Goal: Task Accomplishment & Management: Complete application form

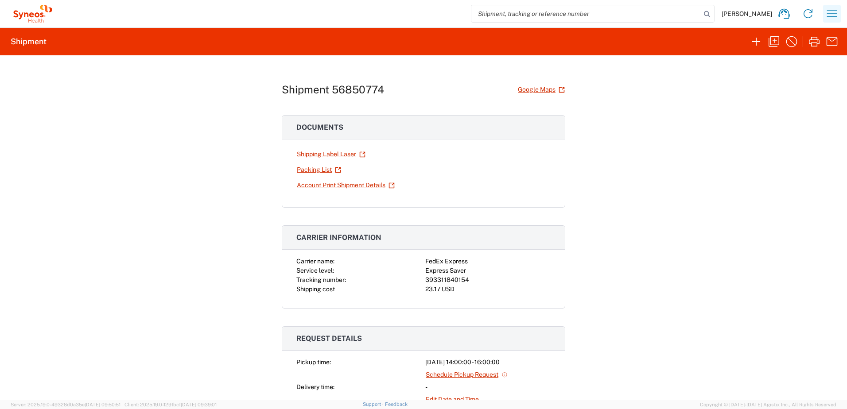
click at [827, 16] on icon "button" at bounding box center [831, 14] width 14 height 14
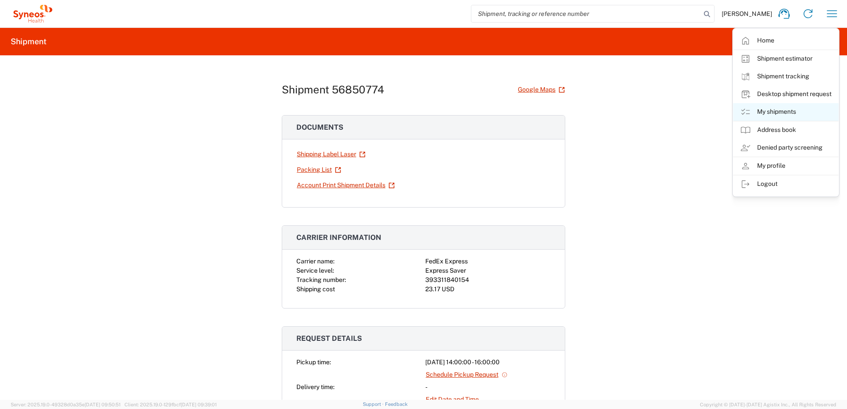
click at [797, 108] on link "My shipments" at bounding box center [785, 112] width 105 height 18
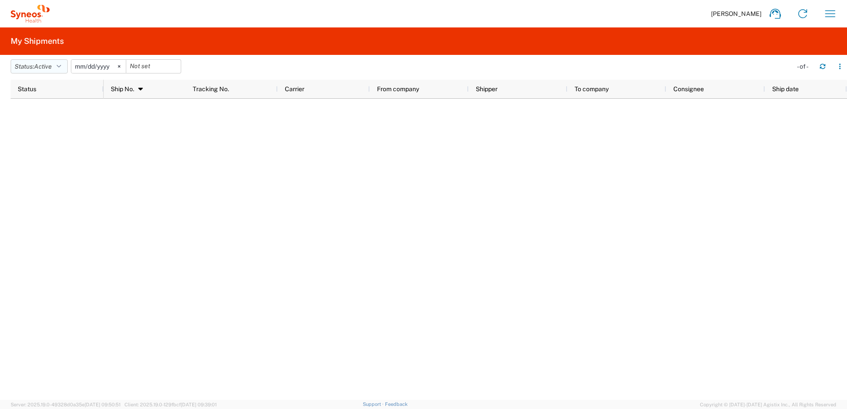
click at [41, 66] on span "Active" at bounding box center [43, 66] width 18 height 7
click at [43, 104] on span "Active" at bounding box center [62, 100] width 103 height 14
click at [45, 67] on span "Active" at bounding box center [43, 66] width 18 height 7
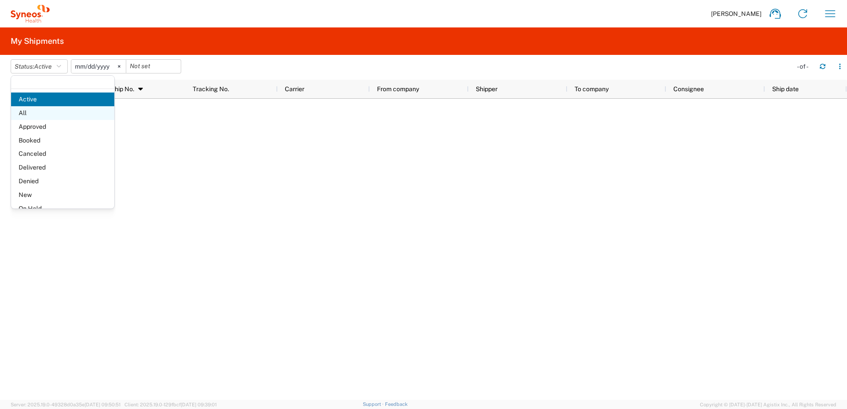
click at [38, 111] on span "All" at bounding box center [62, 113] width 103 height 14
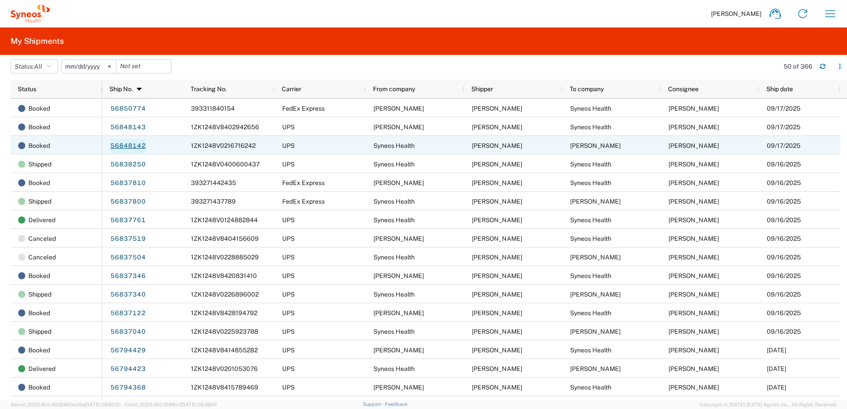
click at [125, 147] on link "56848142" at bounding box center [128, 146] width 36 height 14
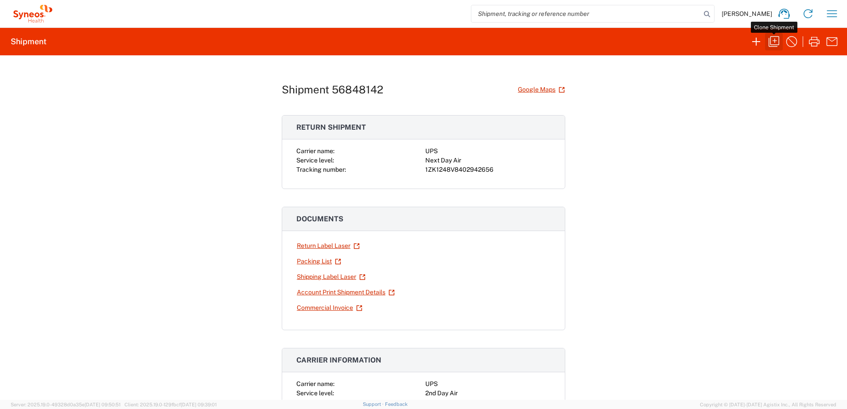
click at [770, 39] on icon "button" at bounding box center [773, 41] width 11 height 11
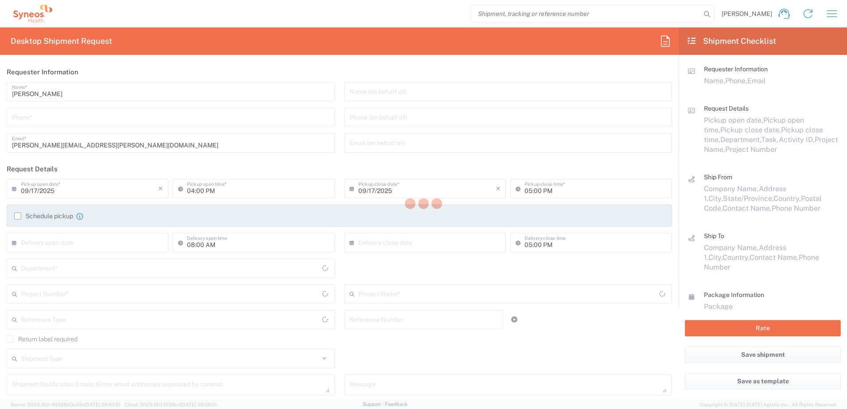
type input "9199867424"
type input "02:00 PM"
type input "04:00 PM"
type textarea "[PERSON_NAME][EMAIL_ADDRESS][PERSON_NAME][DOMAIN_NAME]"
type input "Syneos Health"
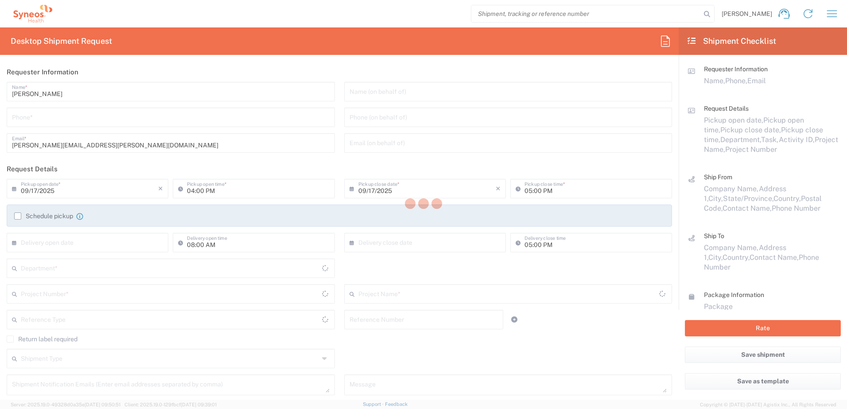
type input "[GEOGRAPHIC_DATA]"
type input "Morrisville"
type input "27560"
type input "[PERSON_NAME]"
type input "9199867424"
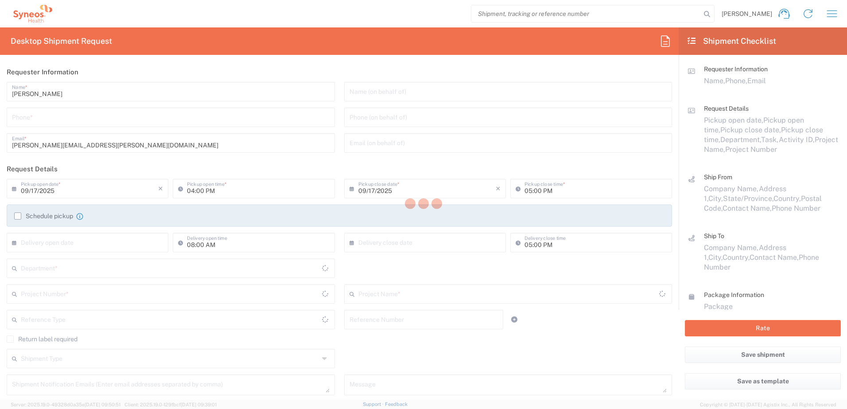
type input "[PERSON_NAME][EMAIL_ADDRESS][PERSON_NAME][DOMAIN_NAME]"
type input "[PERSON_NAME]"
type input "[STREET_ADDRESS]"
type input "[US_STATE][GEOGRAPHIC_DATA]"
type input "[GEOGRAPHIC_DATA]"
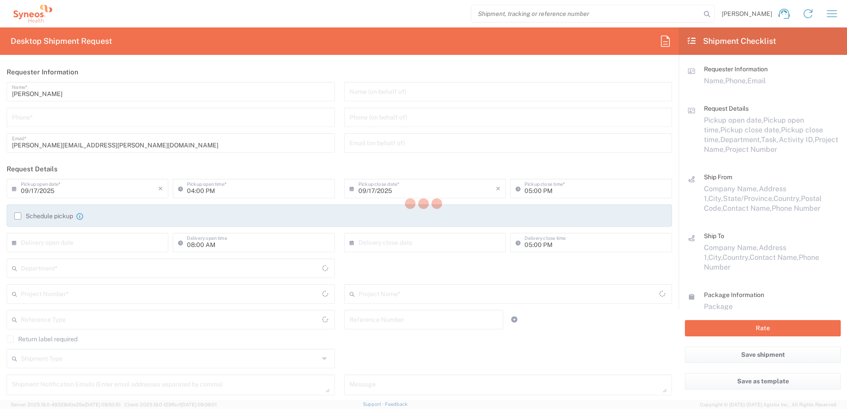
type input "23451"
type input "[PERSON_NAME]"
type input "[PHONE_NUMBER]"
type input "[EMAIL_ADDRESS][DOMAIN_NAME]"
type input "Residential/Home"
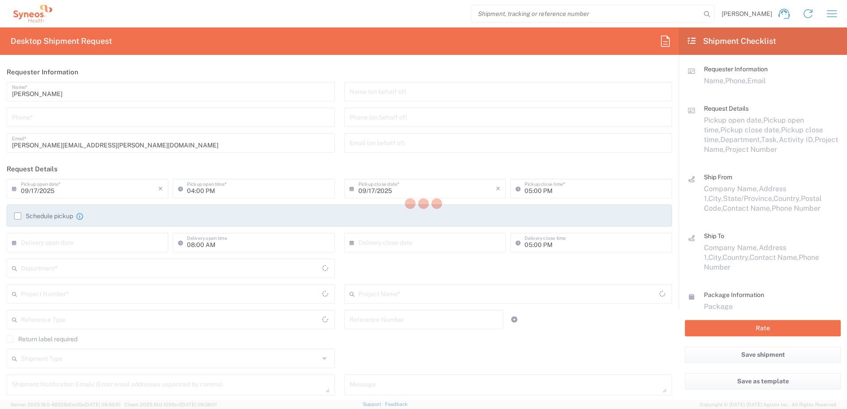
type input "Sender/Shipper"
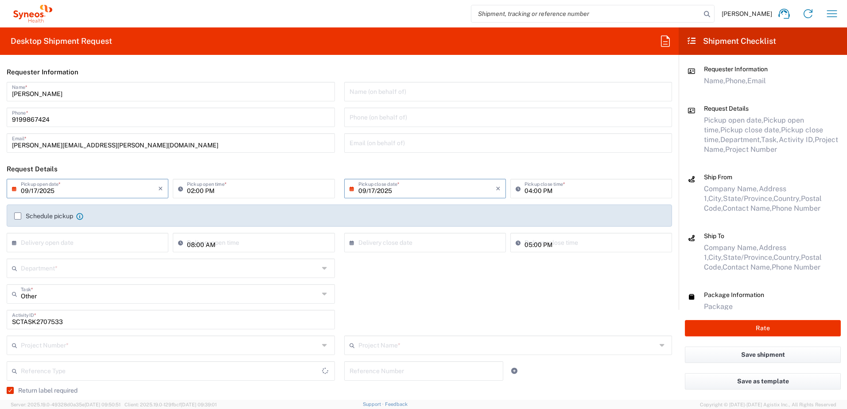
type input "[US_STATE]"
type input "[GEOGRAPHIC_DATA]"
type input "[US_STATE]"
type input "Your Packaging"
type input "4520 DEPARTMENTAL EXPENSE"
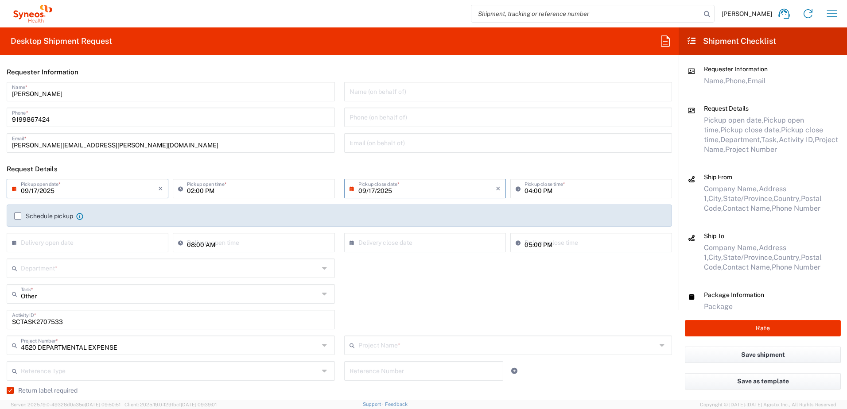
type input "Next Day Air"
type input "4510"
type input "4520 DEPARTMENTAL EXPENSE"
click at [48, 325] on input "SCTASK2707533" at bounding box center [170, 318] width 317 height 15
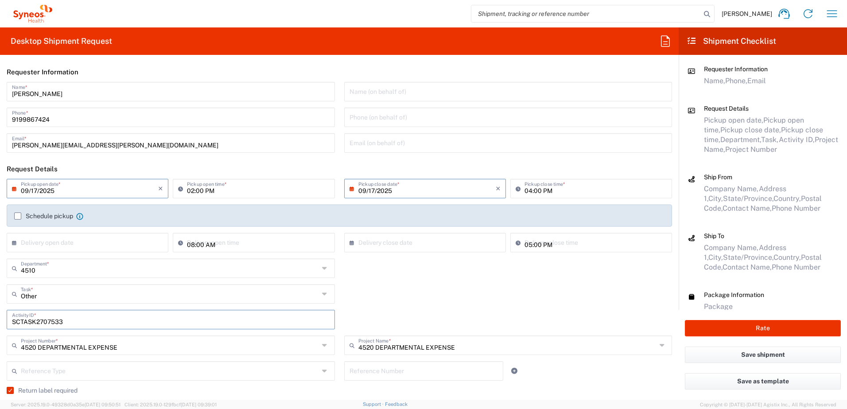
paste input "15490"
type input "SCTASK2715490"
click at [88, 192] on input "09/17/2025" at bounding box center [89, 187] width 137 height 15
click at [159, 187] on icon "×" at bounding box center [160, 189] width 5 height 14
type input "09/17/2025"
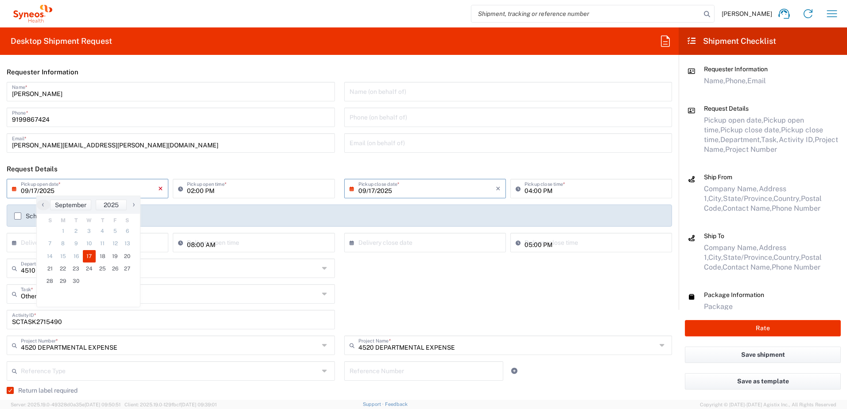
type input "09/17/2025"
click at [159, 187] on icon "×" at bounding box center [160, 189] width 5 height 14
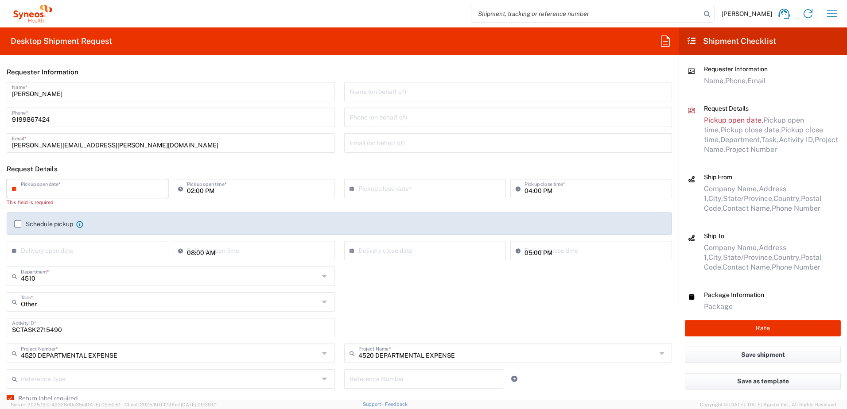
click at [465, 308] on div "Other Task * Other Break/Fix Inventory Transfer New Hire Refresh" at bounding box center [339, 305] width 674 height 26
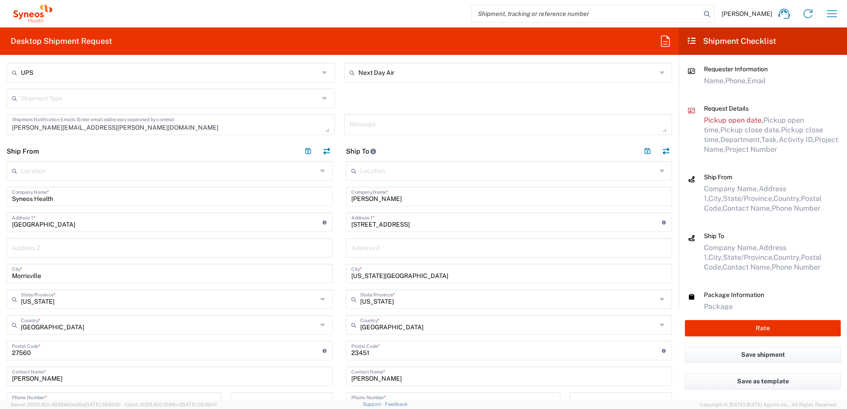
scroll to position [354, 0]
drag, startPoint x: 393, startPoint y: 197, endPoint x: 329, endPoint y: 194, distance: 63.4
click at [371, 198] on input "[PERSON_NAME]" at bounding box center [508, 194] width 315 height 15
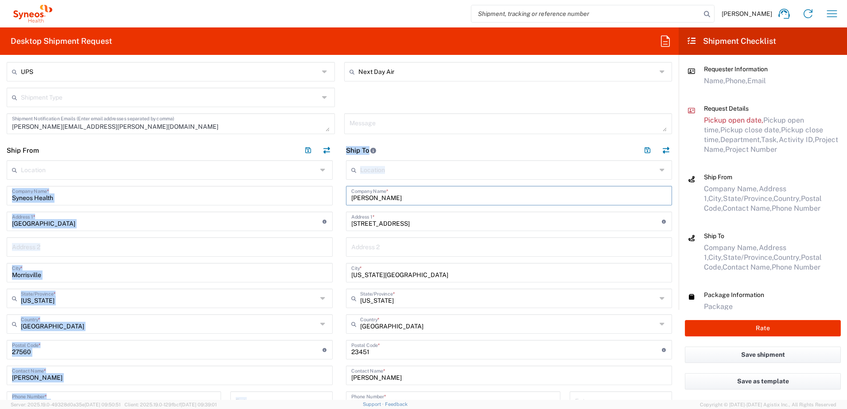
click at [327, 193] on div "Ship From Location [PERSON_NAME] LLC-[GEOGRAPHIC_DATA] [GEOGRAPHIC_DATA] [GEOGR…" at bounding box center [339, 334] width 678 height 388
drag, startPoint x: 327, startPoint y: 193, endPoint x: 391, endPoint y: 191, distance: 63.3
click at [390, 191] on input "[PERSON_NAME]" at bounding box center [508, 194] width 315 height 15
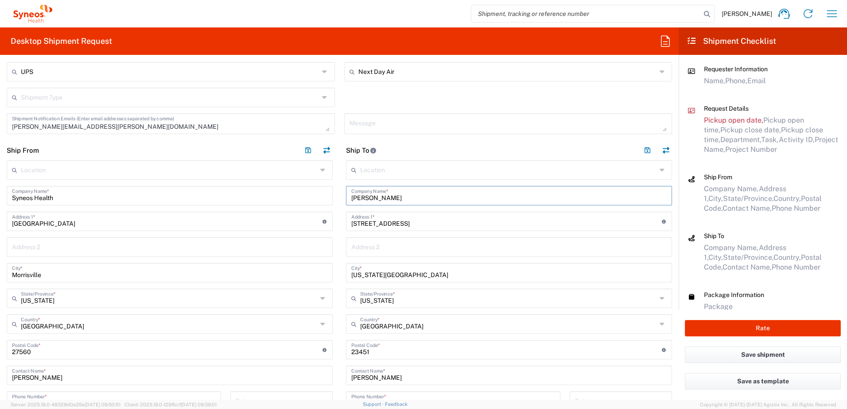
drag, startPoint x: 400, startPoint y: 197, endPoint x: 344, endPoint y: 196, distance: 55.8
click at [346, 196] on div "[PERSON_NAME] Company Name *" at bounding box center [509, 195] width 326 height 19
paste input "[PERSON_NAME]"
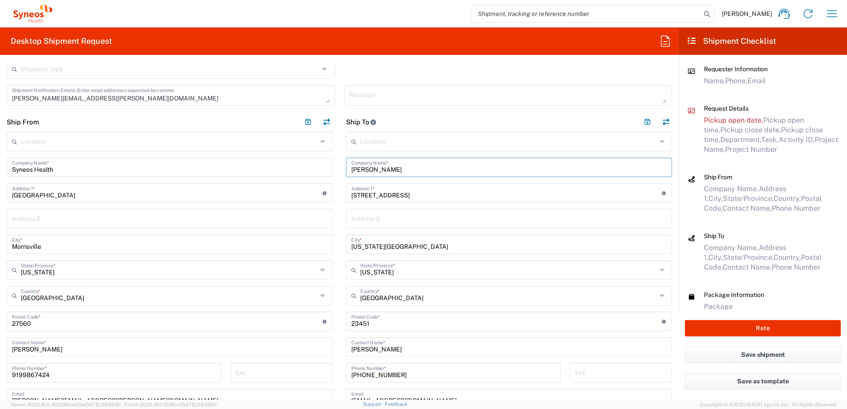
scroll to position [398, 0]
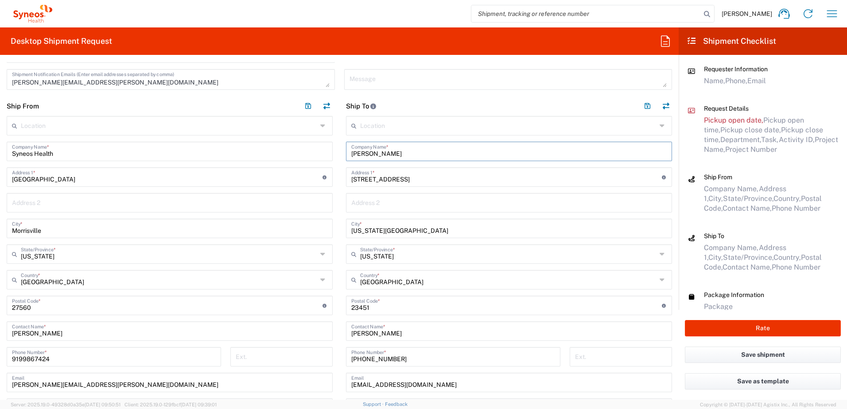
type input "[PERSON_NAME]"
drag, startPoint x: 398, startPoint y: 336, endPoint x: 336, endPoint y: 331, distance: 62.7
click at [339, 331] on main "Location [PERSON_NAME] LLC-[GEOGRAPHIC_DATA] [GEOGRAPHIC_DATA] [GEOGRAPHIC_DATA…" at bounding box center [508, 300] width 339 height 368
paste input "[PERSON_NAME]"
type input "[PERSON_NAME]"
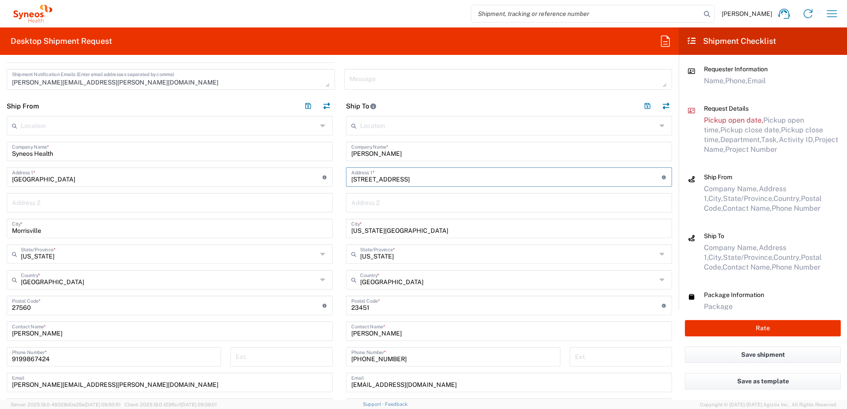
click at [398, 172] on input "[STREET_ADDRESS]" at bounding box center [506, 176] width 310 height 15
drag, startPoint x: 356, startPoint y: 179, endPoint x: 340, endPoint y: 177, distance: 15.6
click at [340, 177] on main "Location [PERSON_NAME] LLC-[GEOGRAPHIC_DATA] [GEOGRAPHIC_DATA] [GEOGRAPHIC_DATA…" at bounding box center [508, 300] width 339 height 368
paste input "[STREET_ADDRESS]"
type input "[STREET_ADDRESS]"
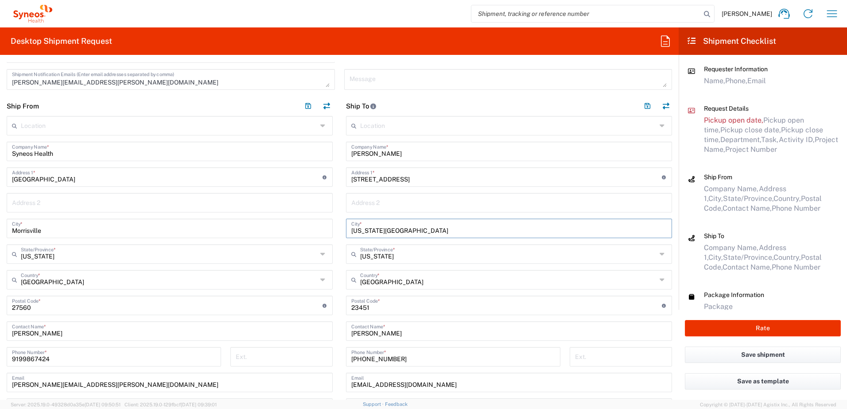
click at [410, 227] on input "[US_STATE][GEOGRAPHIC_DATA]" at bounding box center [508, 227] width 315 height 15
drag, startPoint x: 406, startPoint y: 230, endPoint x: 325, endPoint y: 226, distance: 80.7
click at [325, 226] on div "Ship From Location [PERSON_NAME] LLC-[GEOGRAPHIC_DATA] [GEOGRAPHIC_DATA] [GEOGR…" at bounding box center [339, 290] width 678 height 388
paste input "Galena"
type input "Galena"
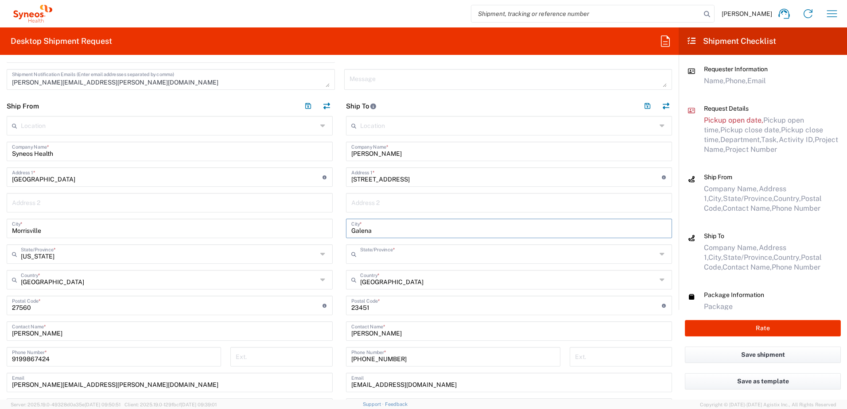
click at [399, 254] on input "text" at bounding box center [508, 253] width 296 height 15
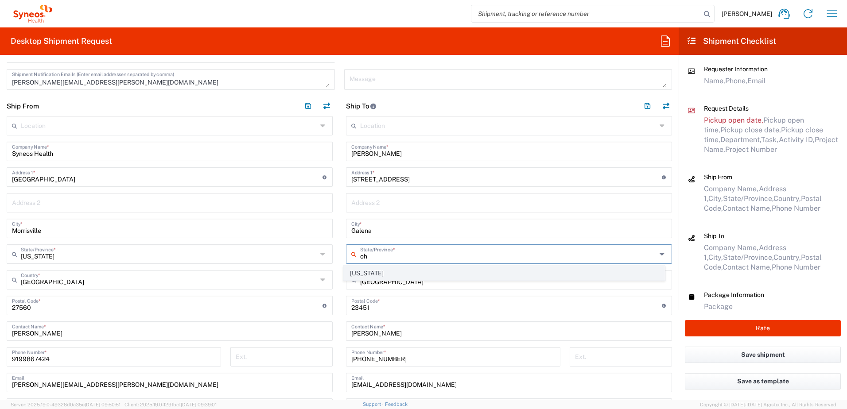
click at [362, 275] on span "[US_STATE]" at bounding box center [504, 274] width 321 height 14
type input "[US_STATE]"
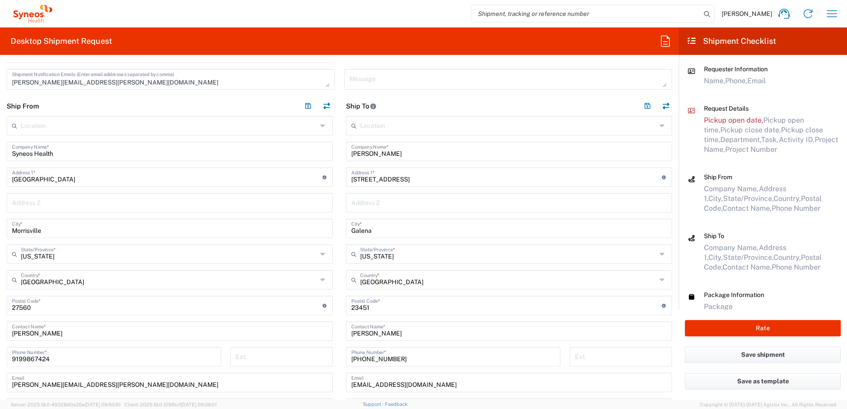
click at [358, 309] on input "undefined" at bounding box center [506, 304] width 310 height 15
paste input "43021"
type input "43021"
click at [404, 356] on input "[PHONE_NUMBER]" at bounding box center [453, 355] width 204 height 15
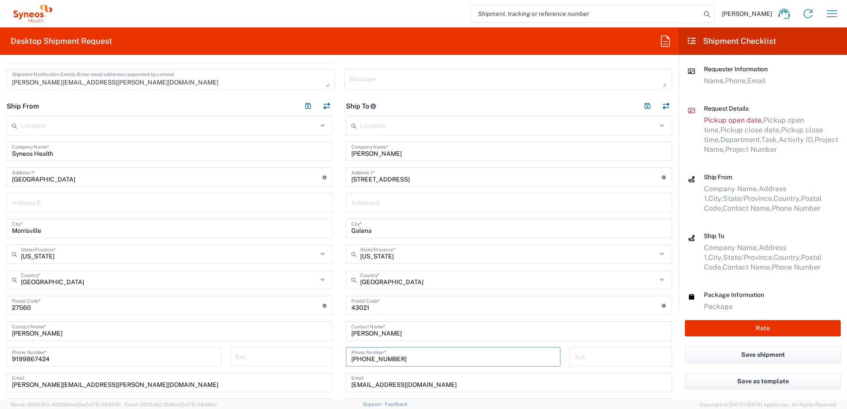
drag, startPoint x: 403, startPoint y: 360, endPoint x: 339, endPoint y: 354, distance: 64.1
click at [341, 354] on div "[PHONE_NUMBER] Phone Number *" at bounding box center [453, 360] width 224 height 26
paste input "614.282.5695"
click at [372, 360] on input "614.282.5695" at bounding box center [453, 355] width 204 height 15
click at [360, 359] on input "614.2825695" at bounding box center [453, 355] width 204 height 15
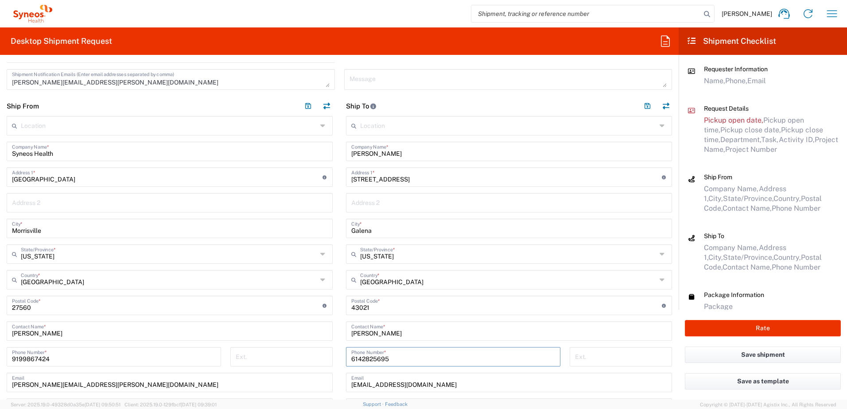
type input "6142825695"
drag, startPoint x: 431, startPoint y: 382, endPoint x: 340, endPoint y: 375, distance: 91.0
click at [397, 383] on input "[EMAIL_ADDRESS][DOMAIN_NAME]" at bounding box center [508, 381] width 315 height 15
drag, startPoint x: 340, startPoint y: 375, endPoint x: 319, endPoint y: 373, distance: 21.4
click at [319, 373] on div "Ship From Location [PERSON_NAME] LLC-[GEOGRAPHIC_DATA] [GEOGRAPHIC_DATA] [GEOGR…" at bounding box center [339, 290] width 678 height 388
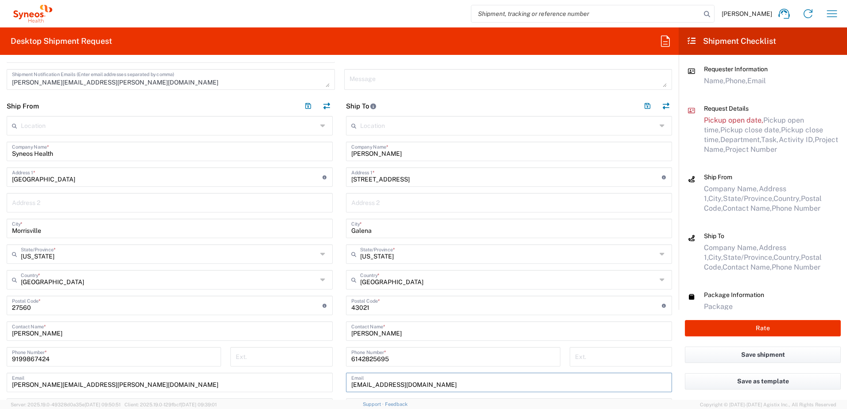
click at [404, 381] on input "[EMAIL_ADDRESS][DOMAIN_NAME]" at bounding box center [508, 381] width 315 height 15
drag, startPoint x: 429, startPoint y: 384, endPoint x: 354, endPoint y: 379, distance: 75.9
click at [354, 379] on input "[EMAIL_ADDRESS][DOMAIN_NAME]" at bounding box center [508, 381] width 315 height 15
paste input "[PERSON_NAME]"
drag, startPoint x: 428, startPoint y: 381, endPoint x: 327, endPoint y: 380, distance: 101.0
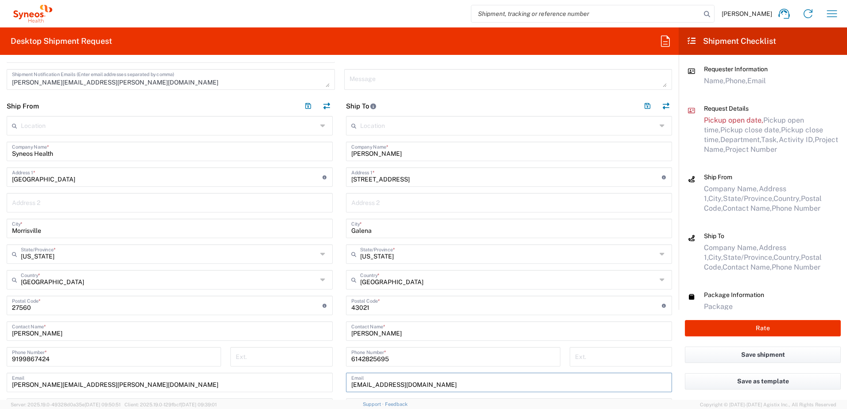
click at [327, 380] on div "Ship From Location [PERSON_NAME] LLC-[GEOGRAPHIC_DATA] [GEOGRAPHIC_DATA] [GEOGR…" at bounding box center [339, 290] width 678 height 388
paste input "text"
type input "[PERSON_NAME][EMAIL_ADDRESS][DOMAIN_NAME]"
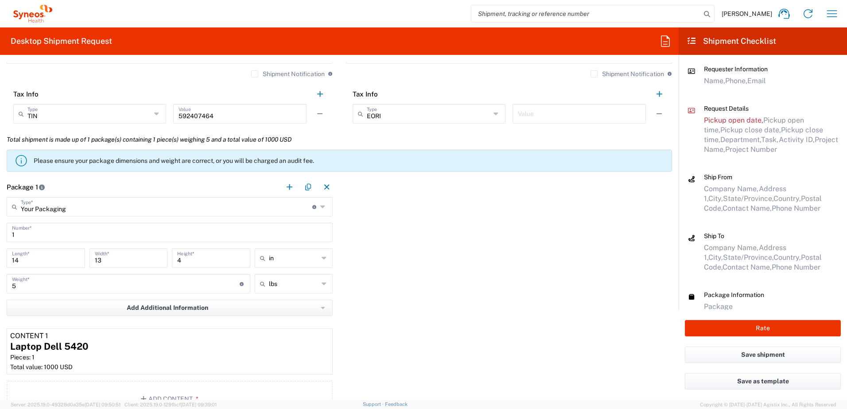
scroll to position [797, 0]
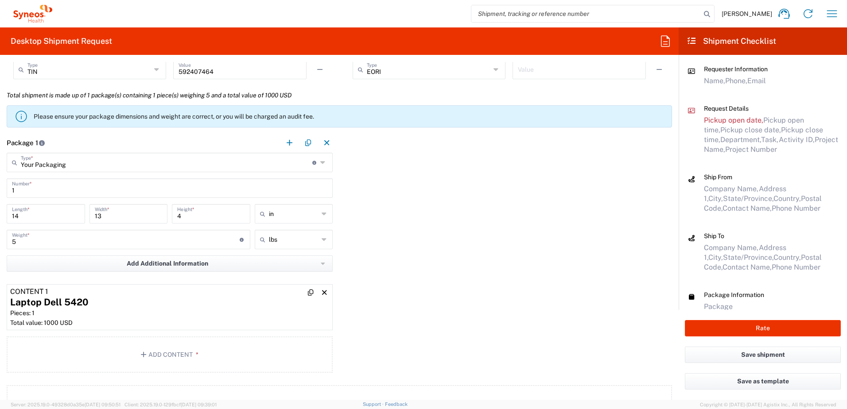
click at [84, 306] on div "Laptop Dell 5420" at bounding box center [169, 302] width 319 height 13
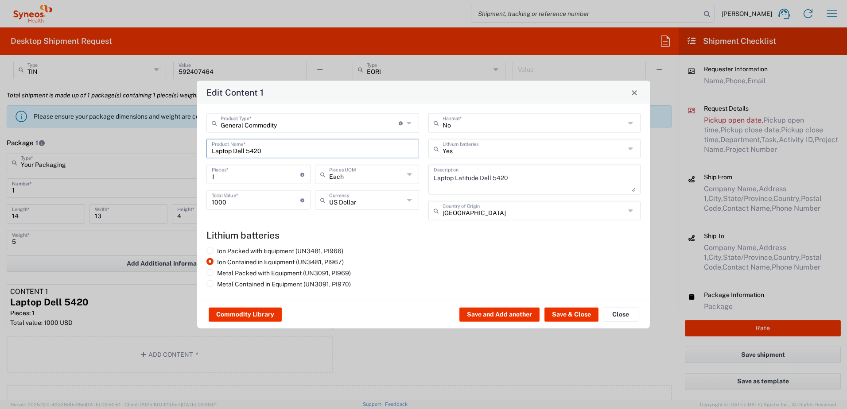
drag, startPoint x: 302, startPoint y: 155, endPoint x: 176, endPoint y: 147, distance: 126.0
click at [176, 147] on div "Edit Content 1 General Commodity Product Type * Document: Paper document genera…" at bounding box center [423, 204] width 847 height 409
click at [279, 171] on div "Apple MacBook Pro M1 Laptop - 16 GB RAM" at bounding box center [312, 169] width 211 height 15
type input "Apple MacBook Pro M1 Laptop - 16 GB RAM"
type textarea "M1 Pro - 16-core GPU - 16 GB RAM - 512 GB SSD"
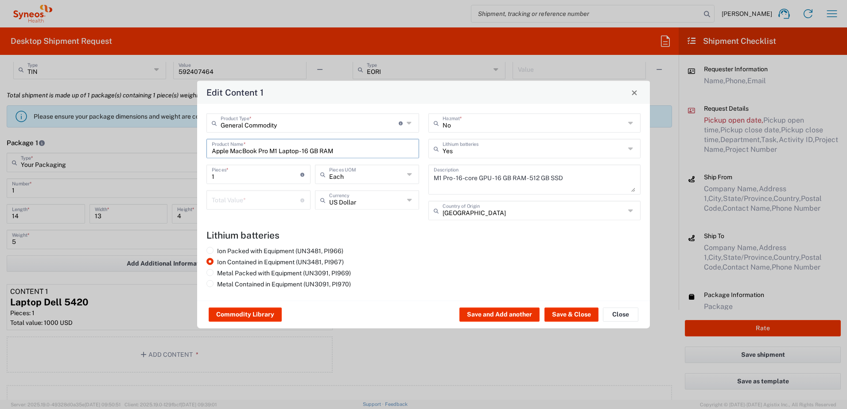
click at [240, 193] on input "number" at bounding box center [256, 199] width 89 height 15
type input "1000"
click at [561, 309] on button "Save & Close" at bounding box center [571, 315] width 54 height 14
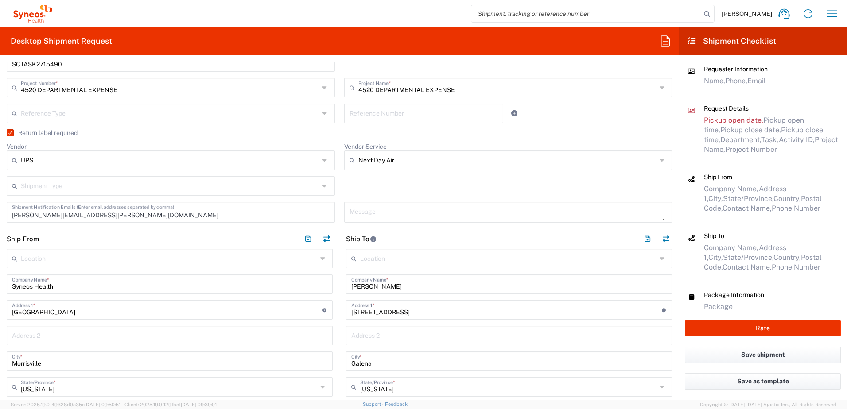
scroll to position [221, 0]
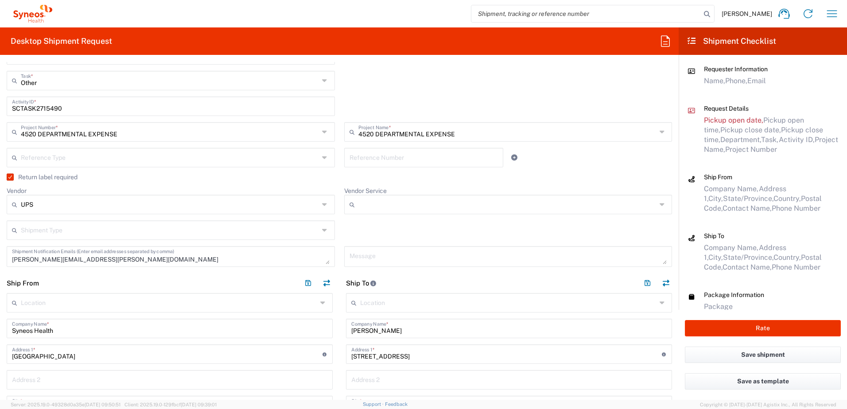
click at [388, 203] on input "Vendor Service" at bounding box center [507, 204] width 298 height 14
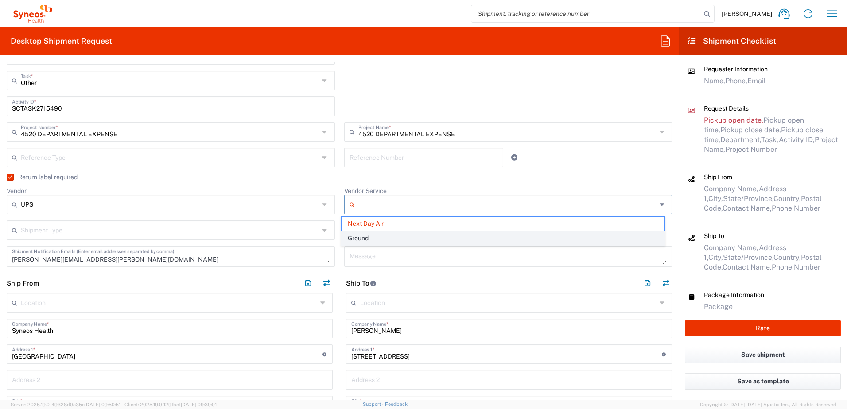
click at [381, 234] on span "Ground" at bounding box center [502, 239] width 323 height 14
type input "Ground"
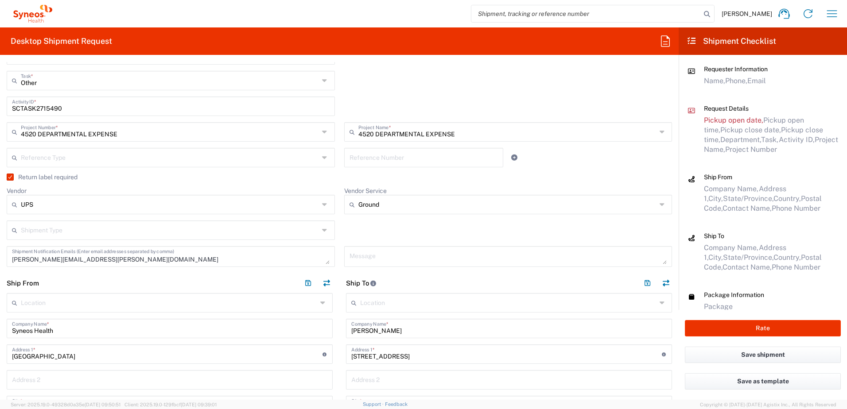
click at [371, 223] on div "Shipment Type Batch Regular" at bounding box center [339, 234] width 674 height 26
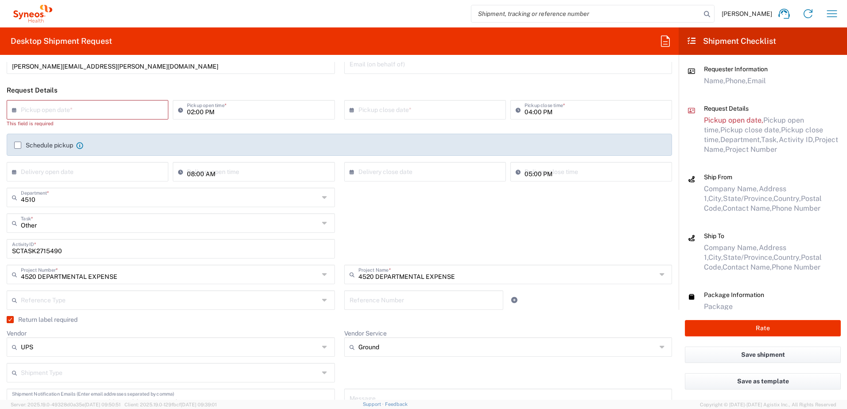
scroll to position [0, 0]
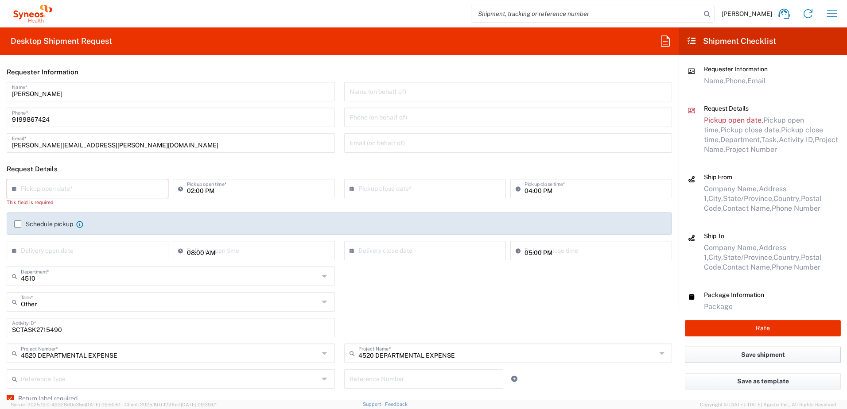
click at [770, 356] on button "Save shipment" at bounding box center [763, 355] width 156 height 16
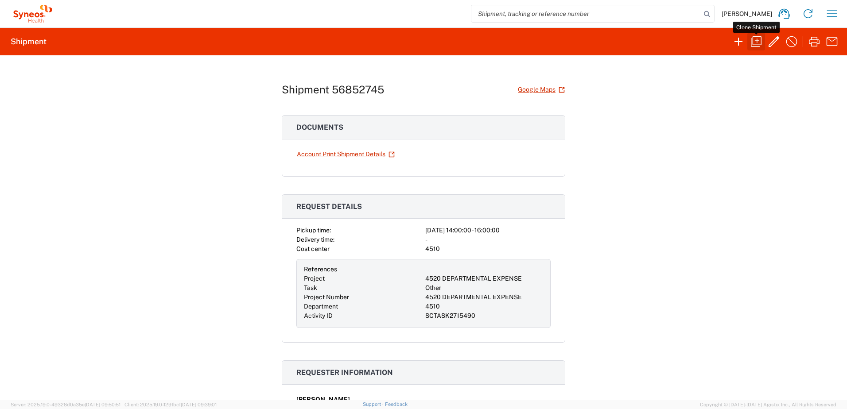
click at [759, 43] on icon "button" at bounding box center [756, 42] width 14 height 14
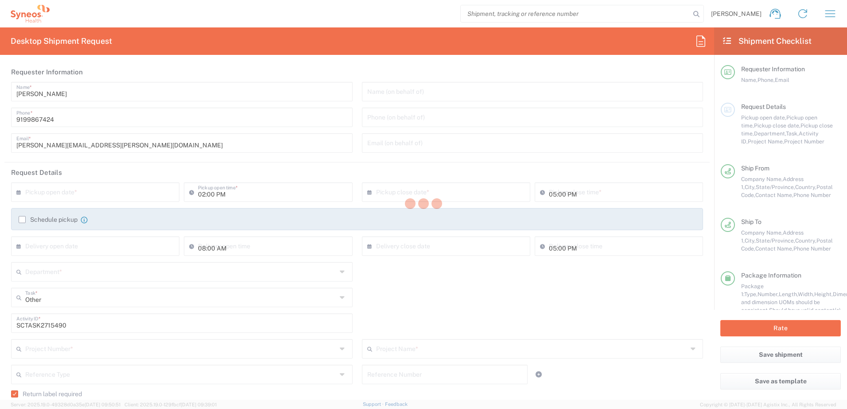
type input "[US_STATE]"
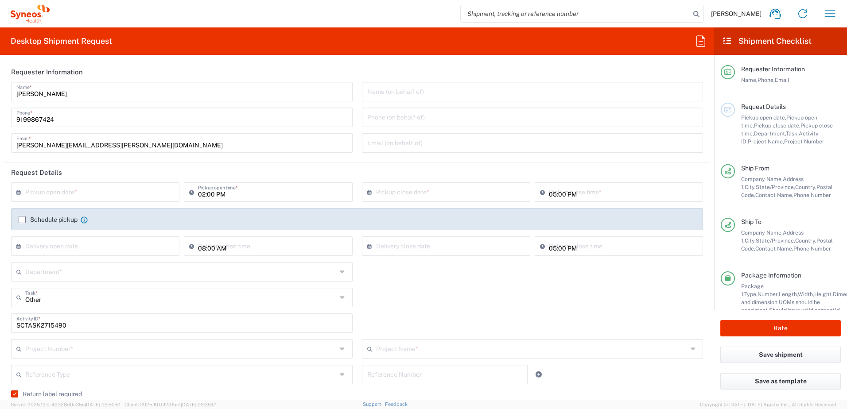
type input "4520 DEPARTMENTAL EXPENSE"
type input "Ground"
type input "Your Packaging"
type input "4520 DEPARTMENTAL EXPENSE"
type input "4510"
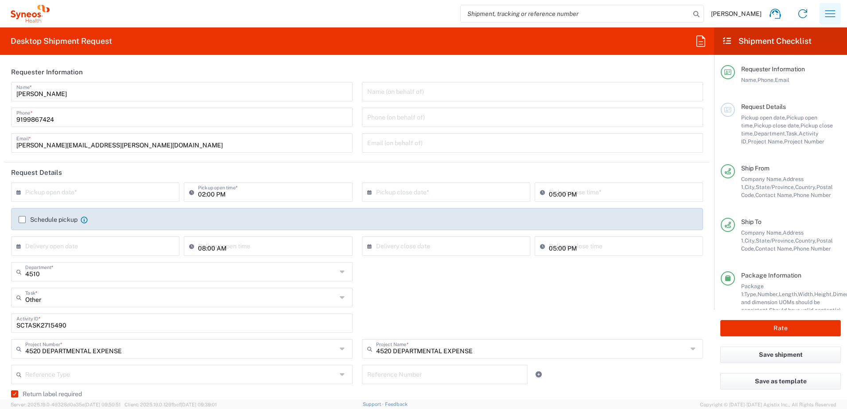
click at [838, 14] on button "button" at bounding box center [829, 13] width 21 height 21
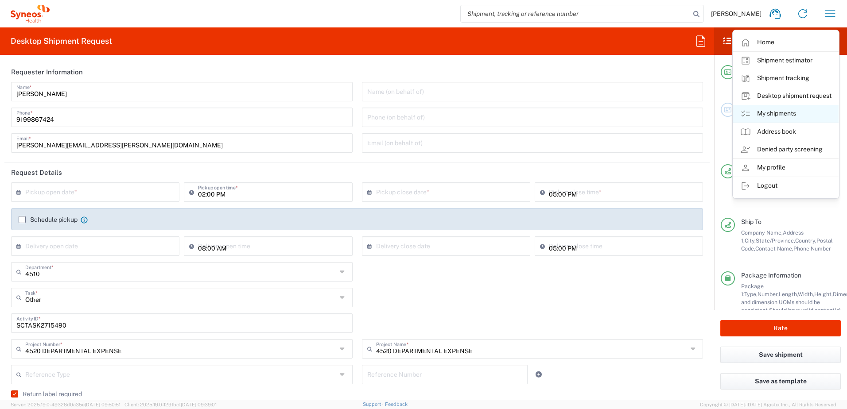
click at [802, 113] on link "My shipments" at bounding box center [785, 114] width 105 height 18
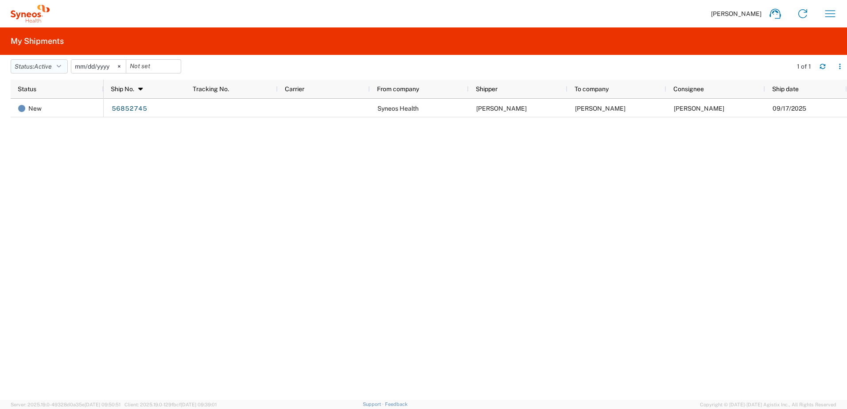
click at [41, 67] on span "Active" at bounding box center [43, 66] width 18 height 7
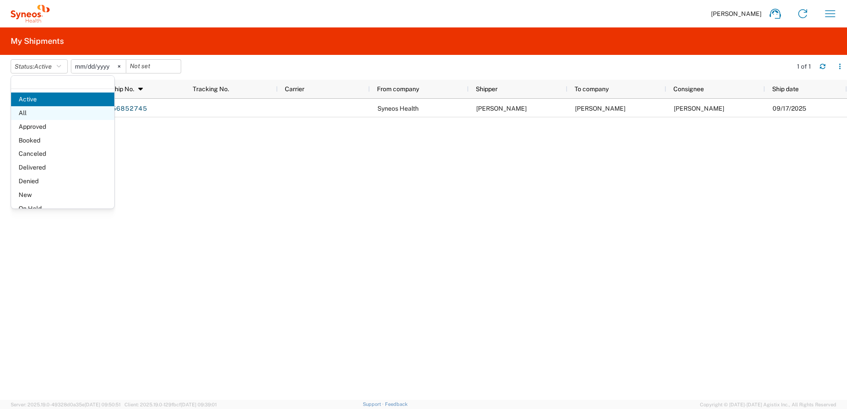
click at [50, 107] on span "All" at bounding box center [62, 113] width 103 height 14
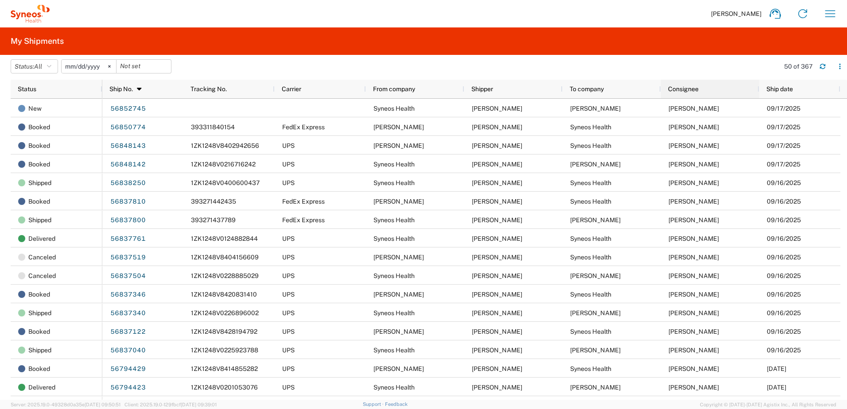
click at [699, 89] on div "Consignee" at bounding box center [712, 89] width 88 height 14
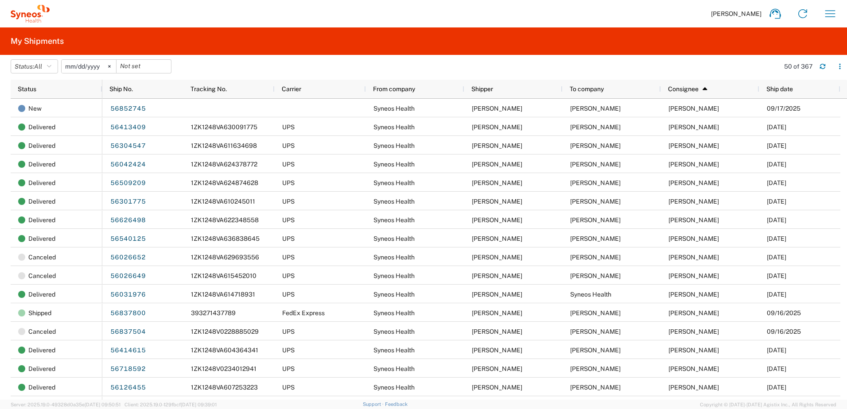
click at [691, 89] on span "Consignee" at bounding box center [683, 88] width 31 height 7
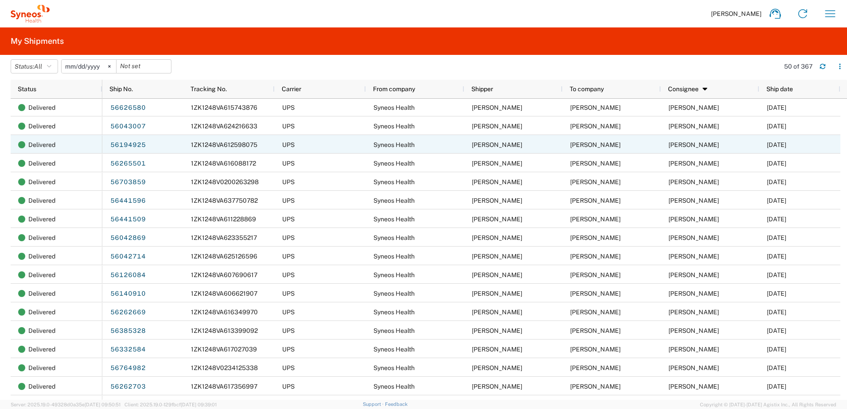
scroll to position [44, 0]
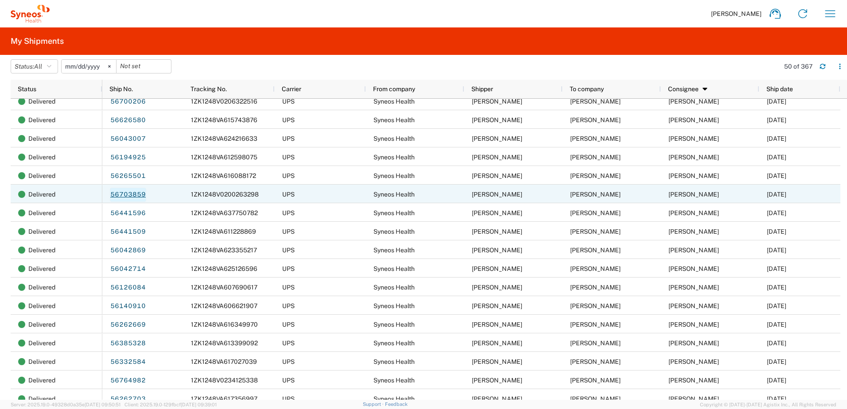
click at [124, 195] on link "56703859" at bounding box center [128, 195] width 36 height 14
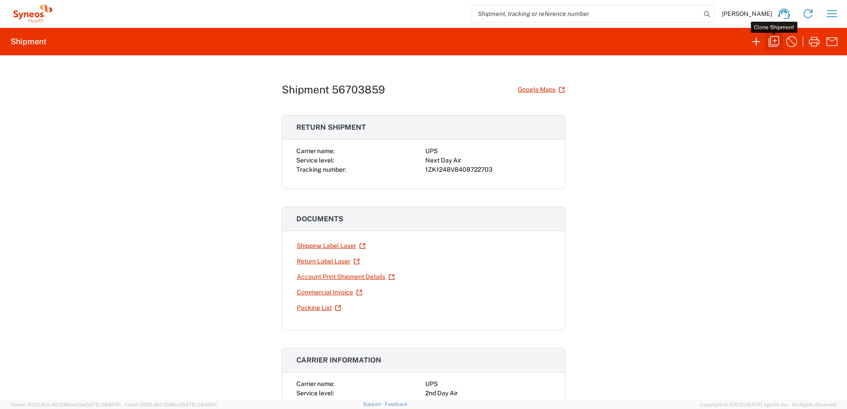
click at [771, 45] on icon "button" at bounding box center [773, 41] width 11 height 11
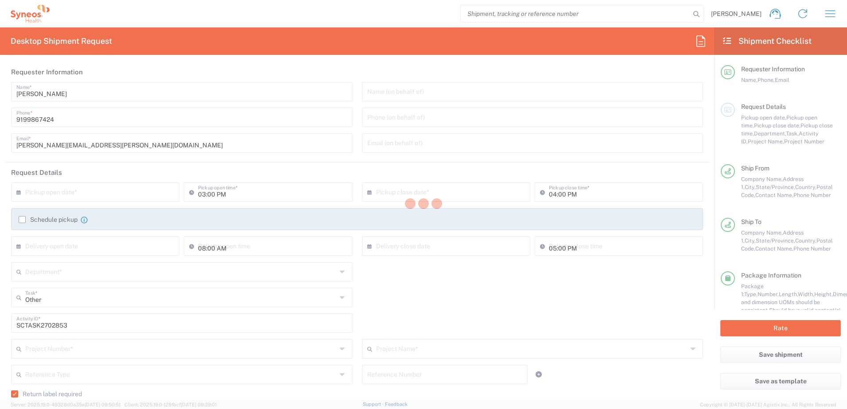
type input "[US_STATE]"
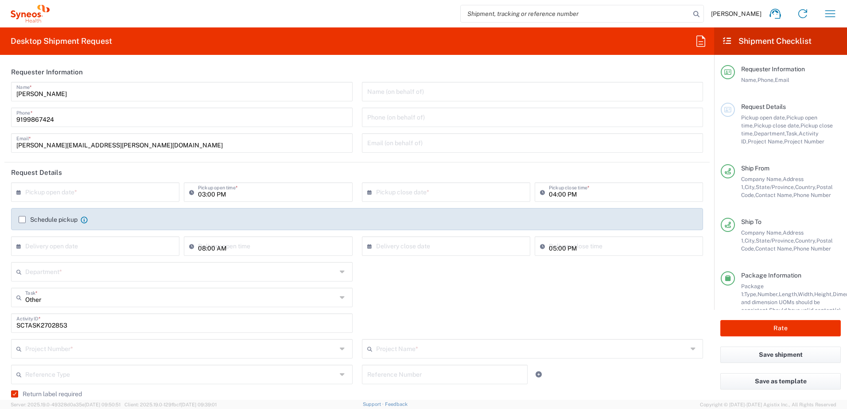
type input "Your Packaging"
type input "4520 DEPARTMENTAL EXPENSE"
type input "Next Day Air"
type input "4520 DEPARTMENTAL EXPENSE"
type input "4510"
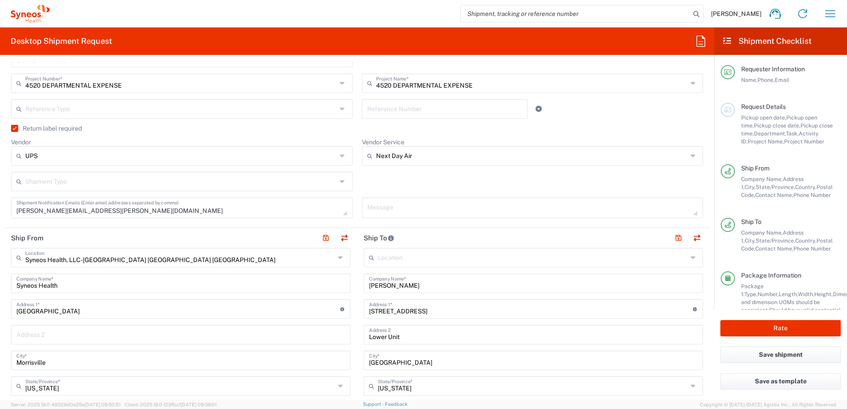
scroll to position [221, 0]
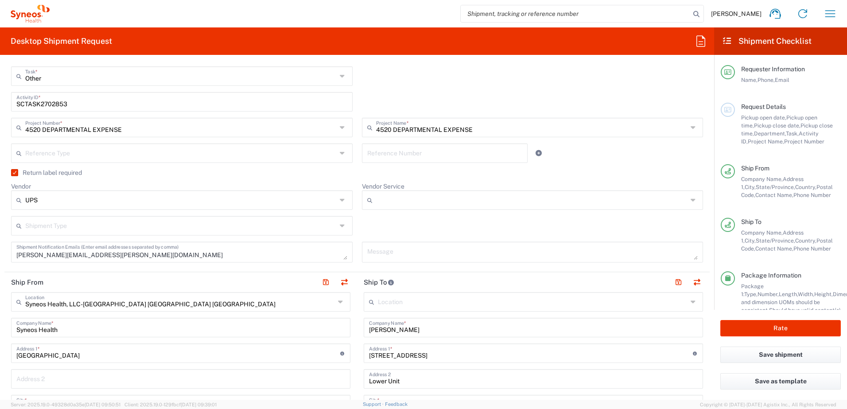
click at [413, 201] on input "Vendor Service" at bounding box center [531, 200] width 311 height 14
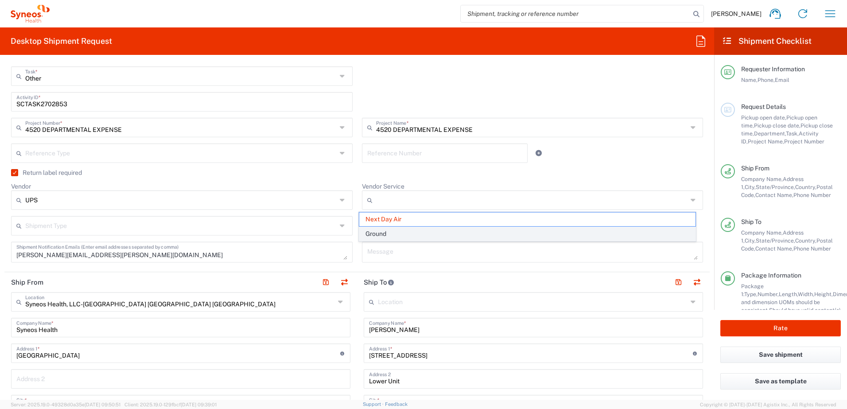
click at [406, 232] on span "Ground" at bounding box center [527, 234] width 336 height 14
type input "Ground"
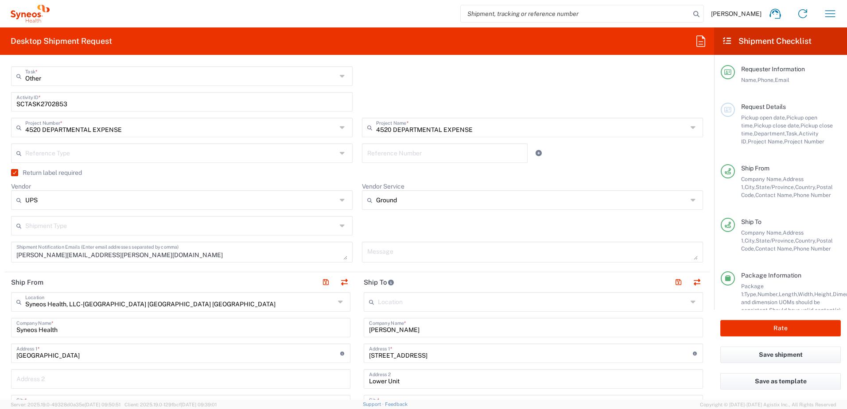
click at [414, 224] on div "Shipment Type Batch Regular" at bounding box center [357, 229] width 701 height 26
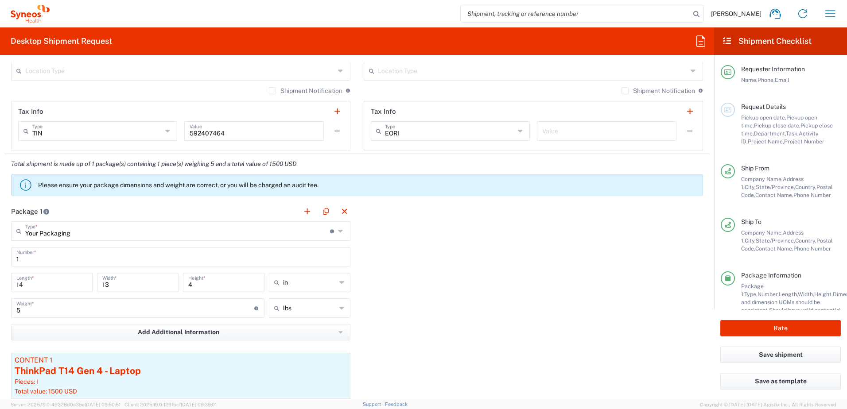
scroll to position [841, 0]
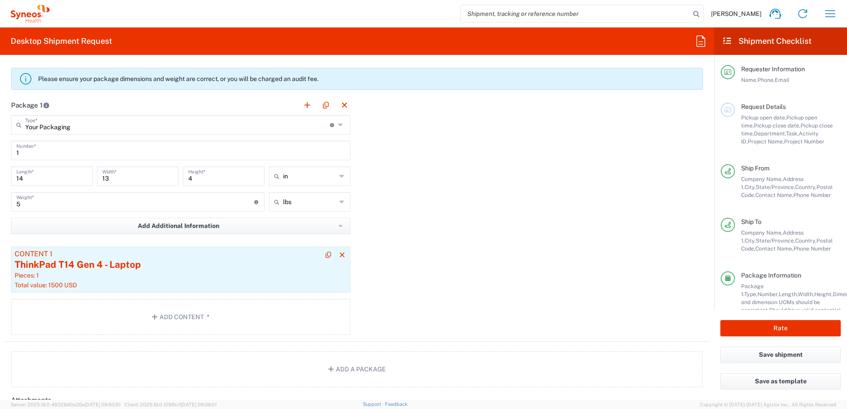
click at [200, 282] on div "Total value: 1500 USD" at bounding box center [181, 285] width 332 height 8
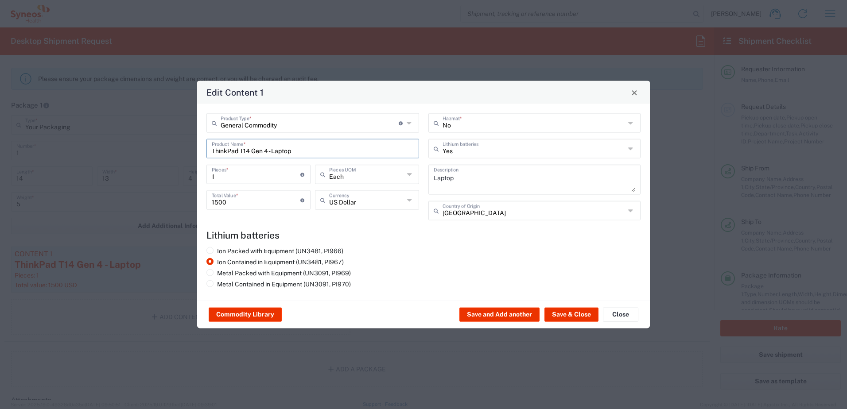
drag, startPoint x: 356, startPoint y: 144, endPoint x: 139, endPoint y: 132, distance: 216.8
click at [139, 132] on div "Edit Content 1 General Commodity Product Type * Document: Paper document genera…" at bounding box center [423, 204] width 847 height 409
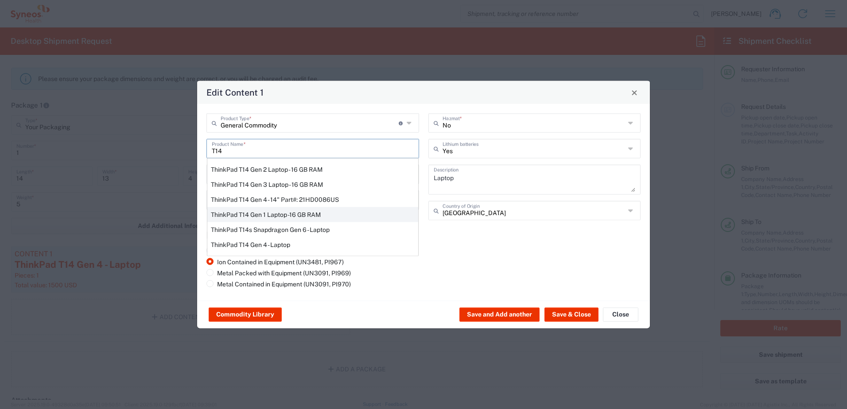
click at [266, 211] on div "ThinkPad T14 Gen 1 Laptop -16 GB RAM" at bounding box center [312, 214] width 211 height 15
type input "ThinkPad T14 Gen 1 Laptop -16 GB RAM"
type textarea "Intel Core i5-10210U- 14"- 512 GB SSD"
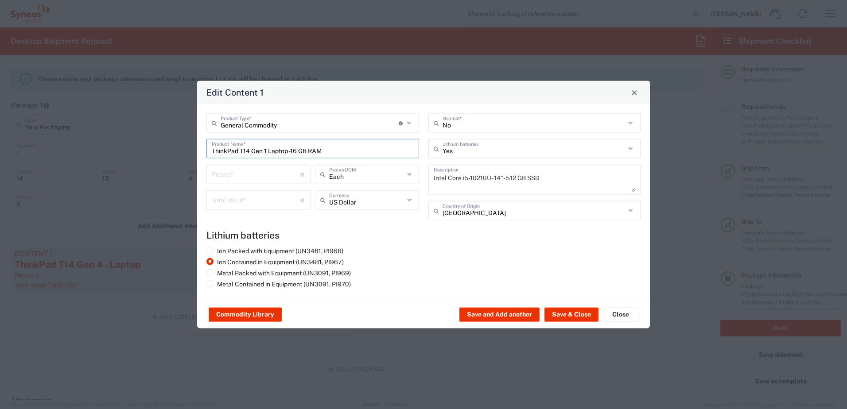
click at [232, 165] on div "Pieces * Number of pieces inside all the packages" at bounding box center [258, 174] width 104 height 19
type input "1"
click at [228, 189] on div "1 Pieces * Number of pieces inside all the packages" at bounding box center [258, 178] width 108 height 26
click at [226, 192] on input "number" at bounding box center [256, 199] width 89 height 15
type input "500"
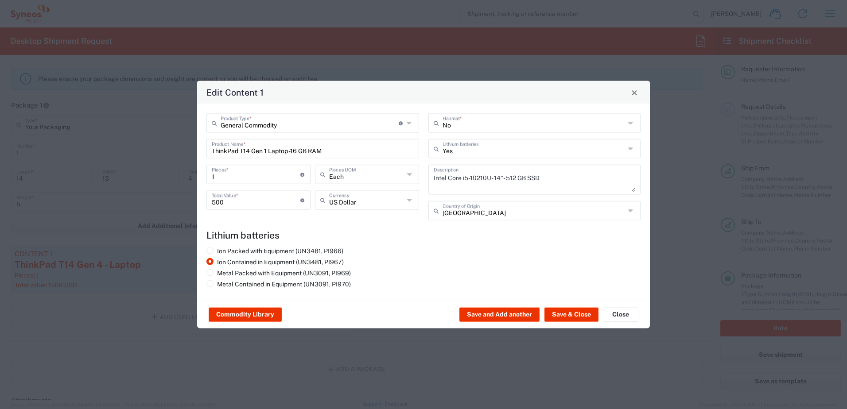
click at [563, 305] on div "Commodity Library Save and Add another Save & Close Close" at bounding box center [423, 315] width 453 height 28
click at [563, 315] on button "Save & Close" at bounding box center [571, 315] width 54 height 14
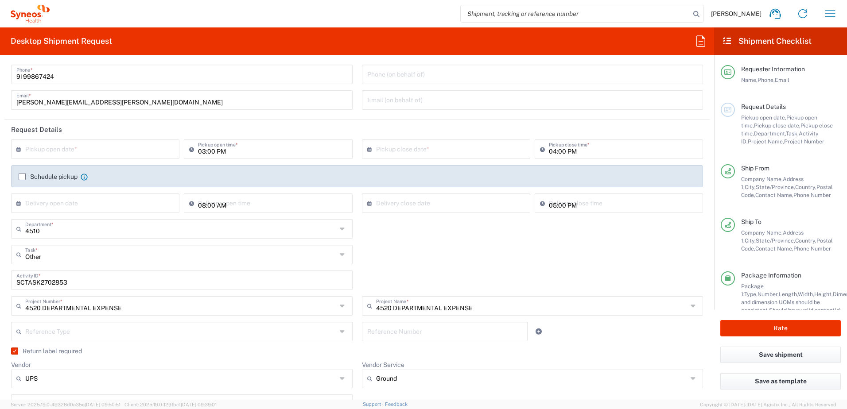
scroll to position [0, 0]
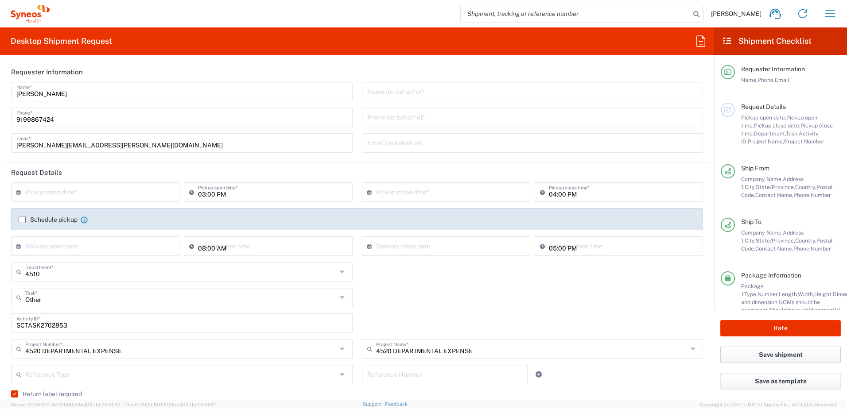
click at [768, 357] on button "Save shipment" at bounding box center [780, 355] width 120 height 16
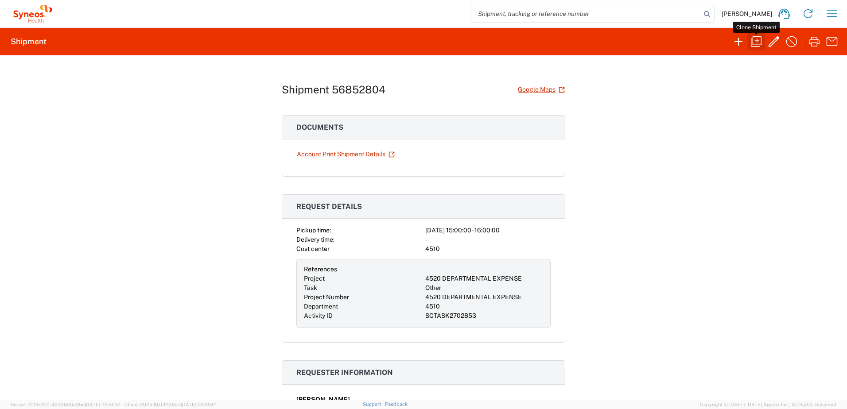
click at [757, 42] on icon "button" at bounding box center [756, 42] width 14 height 14
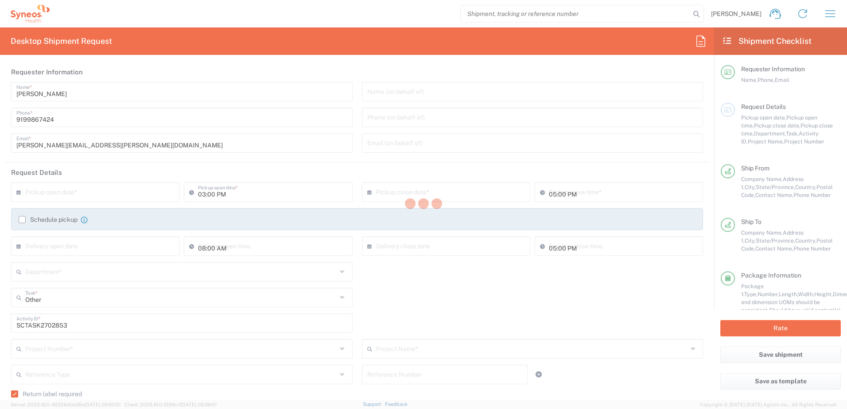
type input "[US_STATE]"
type input "Ground"
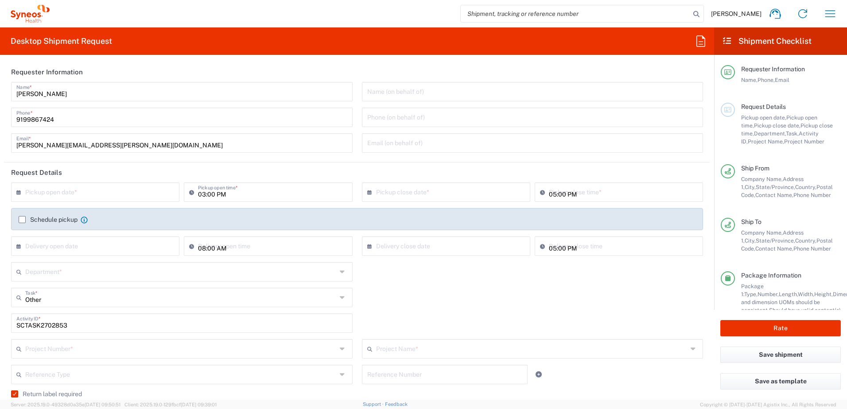
type input "Your Packaging"
type input "4520 DEPARTMENTAL EXPENSE"
type input "4510"
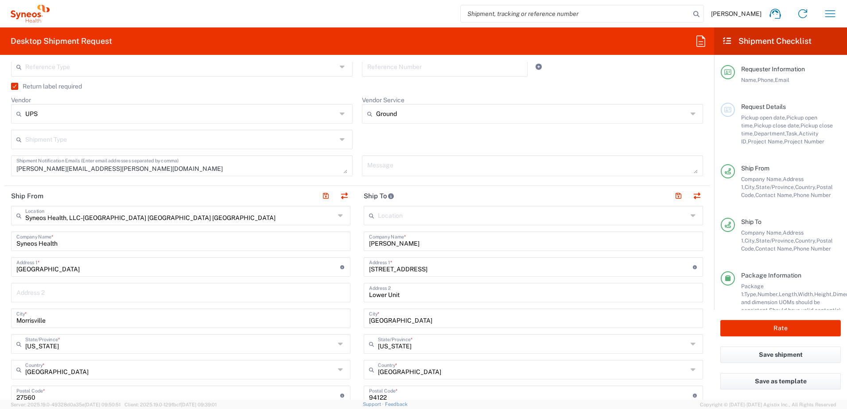
scroll to position [310, 0]
drag, startPoint x: 412, startPoint y: 240, endPoint x: 334, endPoint y: 229, distance: 78.3
click at [333, 231] on div "Ship From Syneos Health, LLC-[GEOGRAPHIC_DATA] [GEOGRAPHIC_DATA] [GEOGRAPHIC_DA…" at bounding box center [356, 381] width 705 height 395
paste input "[PERSON_NAME]"
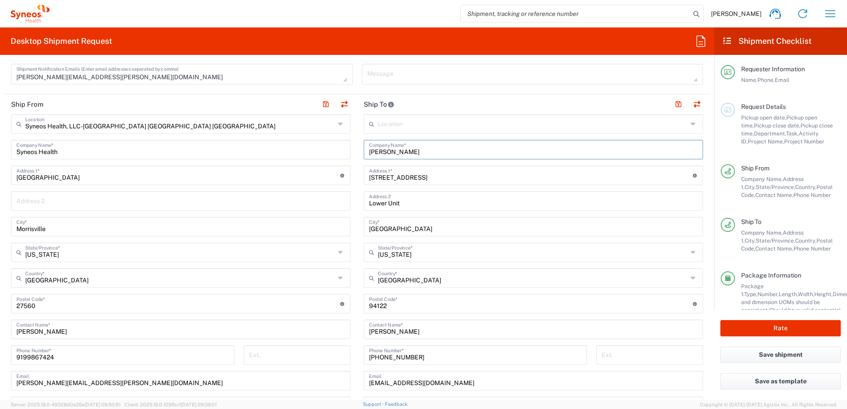
scroll to position [443, 0]
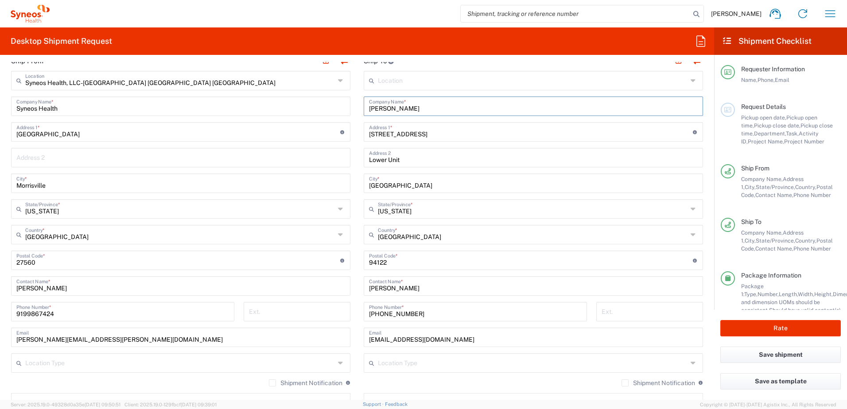
type input "[PERSON_NAME]"
drag, startPoint x: 414, startPoint y: 287, endPoint x: 340, endPoint y: 280, distance: 74.3
click at [340, 280] on div "Ship From Syneos Health, LLC-[GEOGRAPHIC_DATA] [GEOGRAPHIC_DATA] [GEOGRAPHIC_DA…" at bounding box center [356, 248] width 705 height 395
paste input "[PERSON_NAME]"
type input "[PERSON_NAME]"
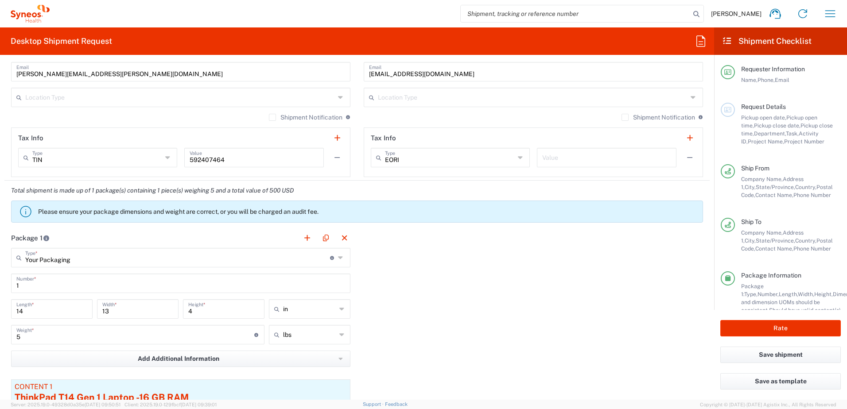
scroll to position [797, 0]
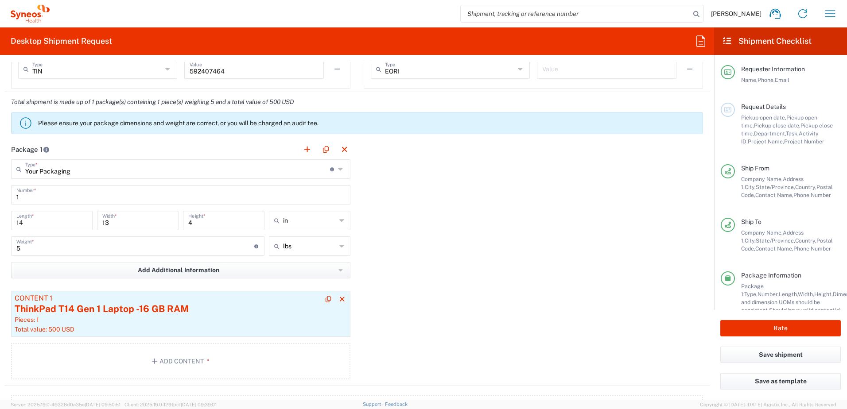
click at [180, 309] on div "ThinkPad T14 Gen 1 Laptop -16 GB RAM" at bounding box center [181, 308] width 332 height 13
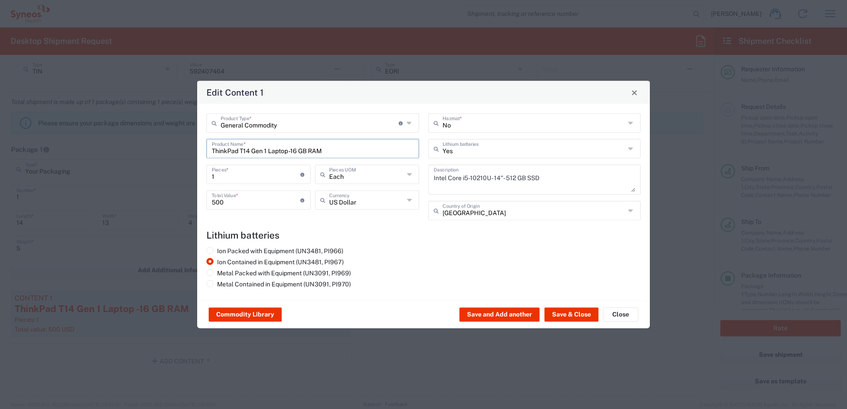
drag, startPoint x: 340, startPoint y: 146, endPoint x: 197, endPoint y: 142, distance: 142.2
click at [197, 142] on div "General Commodity Product Type * Document: Paper document generated internally …" at bounding box center [423, 202] width 453 height 197
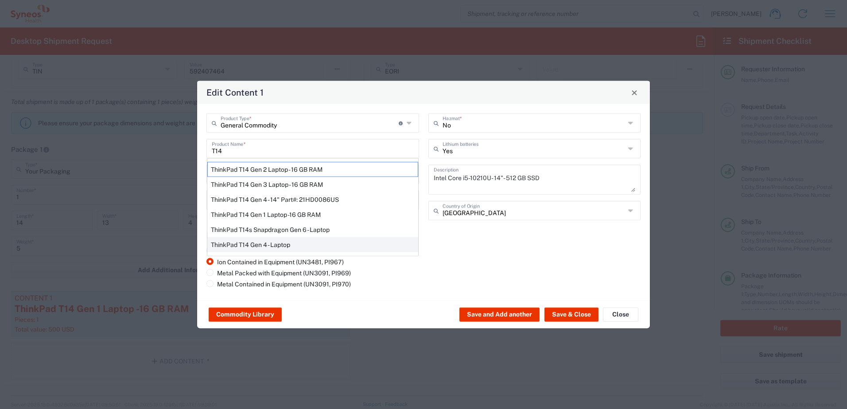
click at [270, 246] on div "ThinkPad T14 Gen 4 - Laptop" at bounding box center [312, 244] width 211 height 15
type input "ThinkPad T14 Gen 4 - Laptop"
type textarea "Laptop"
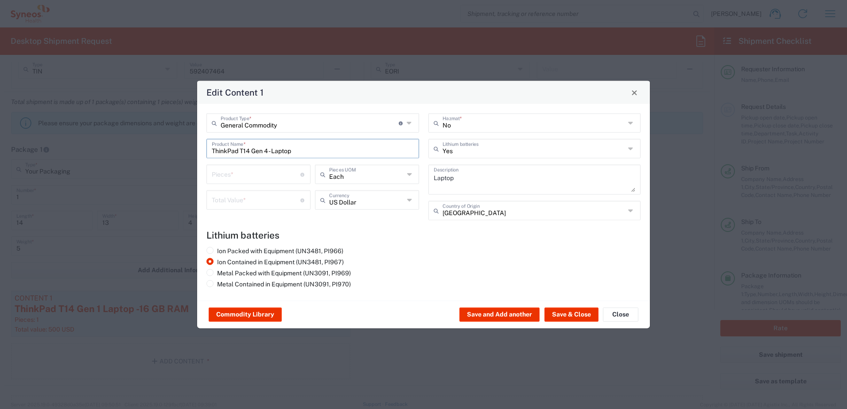
click at [255, 172] on input "number" at bounding box center [256, 173] width 89 height 15
type input "1"
click at [246, 201] on input "number" at bounding box center [256, 199] width 89 height 15
type input "1200"
click at [558, 315] on button "Save & Close" at bounding box center [571, 315] width 54 height 14
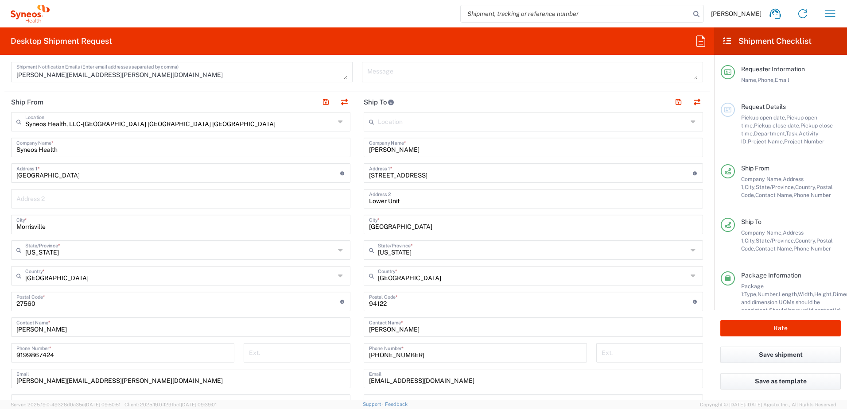
scroll to position [398, 0]
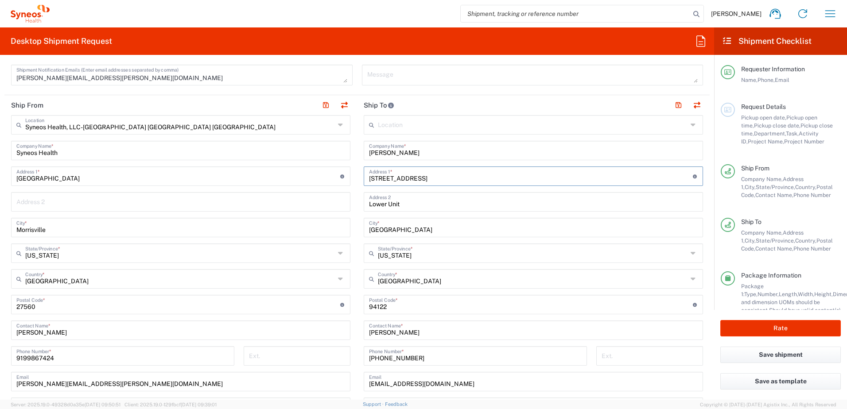
drag, startPoint x: 420, startPoint y: 177, endPoint x: 326, endPoint y: 168, distance: 94.7
click at [326, 169] on div "Ship From Syneos Health, LLC-[GEOGRAPHIC_DATA] [GEOGRAPHIC_DATA] [GEOGRAPHIC_DA…" at bounding box center [356, 292] width 705 height 395
paste input "[STREET_ADDRESS]"
type input "[STREET_ADDRESS]"
drag, startPoint x: 406, startPoint y: 201, endPoint x: 337, endPoint y: 196, distance: 69.3
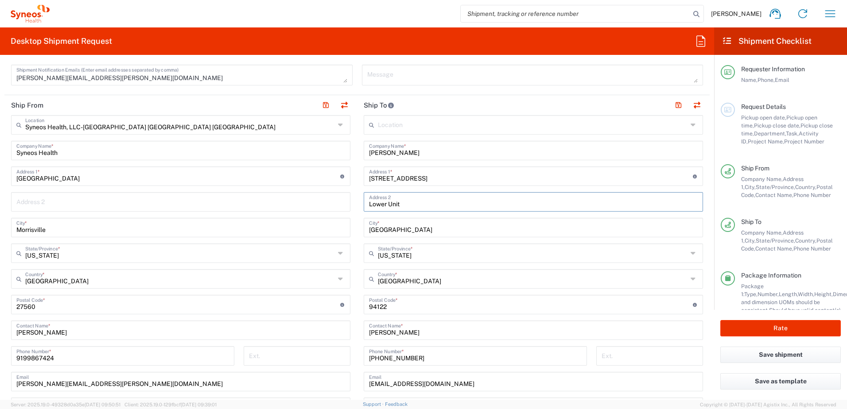
click at [337, 196] on div "Ship From Syneos Health, LLC-[GEOGRAPHIC_DATA] [GEOGRAPHIC_DATA] [GEOGRAPHIC_DA…" at bounding box center [356, 292] width 705 height 395
click at [428, 232] on input "[GEOGRAPHIC_DATA]" at bounding box center [533, 226] width 329 height 15
drag, startPoint x: 411, startPoint y: 228, endPoint x: 321, endPoint y: 220, distance: 90.7
click at [321, 220] on div "Ship From Syneos Health, LLC-[GEOGRAPHIC_DATA] [GEOGRAPHIC_DATA] [GEOGRAPHIC_DA…" at bounding box center [356, 292] width 705 height 395
paste input "[PERSON_NAME][GEOGRAPHIC_DATA]"
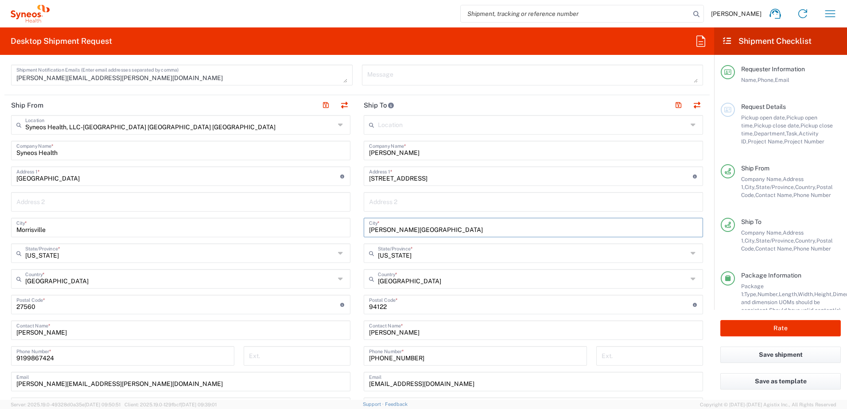
type input "[PERSON_NAME][GEOGRAPHIC_DATA]"
click at [421, 257] on input "text" at bounding box center [532, 252] width 309 height 15
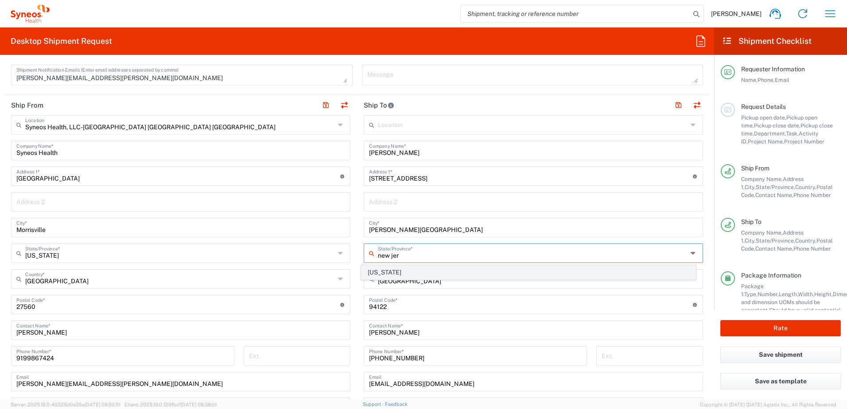
click at [385, 269] on span "[US_STATE]" at bounding box center [528, 273] width 334 height 14
type input "[US_STATE]"
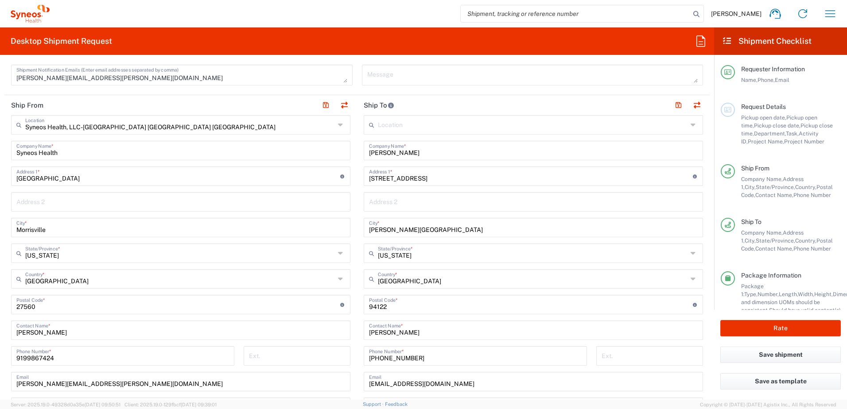
click at [398, 309] on input "undefined" at bounding box center [531, 303] width 324 height 15
drag, startPoint x: 395, startPoint y: 306, endPoint x: 357, endPoint y: 309, distance: 38.6
click at [357, 309] on main "Location [PERSON_NAME] LLC-[GEOGRAPHIC_DATA] [GEOGRAPHIC_DATA] [GEOGRAPHIC_DATA…" at bounding box center [533, 301] width 352 height 372
paste input "07821"
type input "07821"
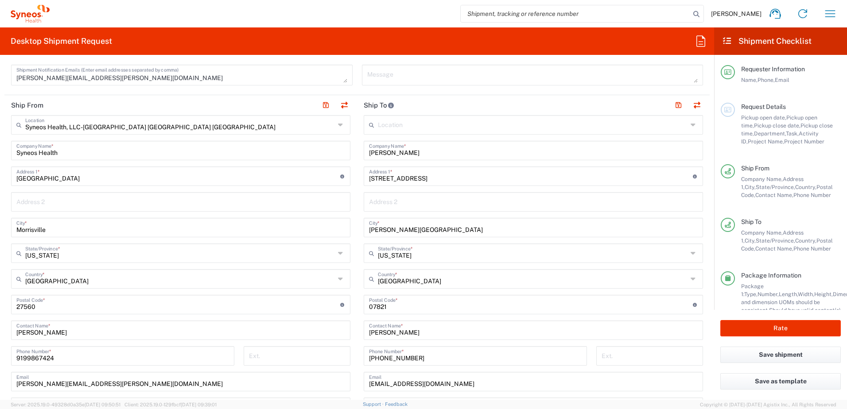
click at [416, 354] on input "[PHONE_NUMBER]" at bounding box center [475, 355] width 213 height 15
drag, startPoint x: 419, startPoint y: 358, endPoint x: 337, endPoint y: 352, distance: 81.7
click at [337, 352] on div "Ship From Syneos Health, LLC-[GEOGRAPHIC_DATA] [GEOGRAPHIC_DATA] [GEOGRAPHIC_DA…" at bounding box center [356, 292] width 705 height 395
paste input "[PHONE_NUMBER]"
type input "[PHONE_NUMBER]"
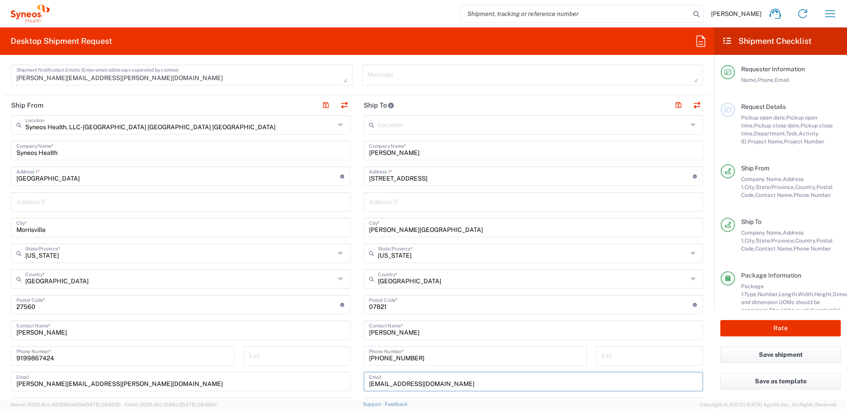
drag, startPoint x: 437, startPoint y: 382, endPoint x: 337, endPoint y: 375, distance: 100.3
click at [337, 375] on div "Ship From Syneos Health, LLC-[GEOGRAPHIC_DATA] [GEOGRAPHIC_DATA] [GEOGRAPHIC_DA…" at bounding box center [356, 292] width 705 height 395
paste input "kelleyld202"
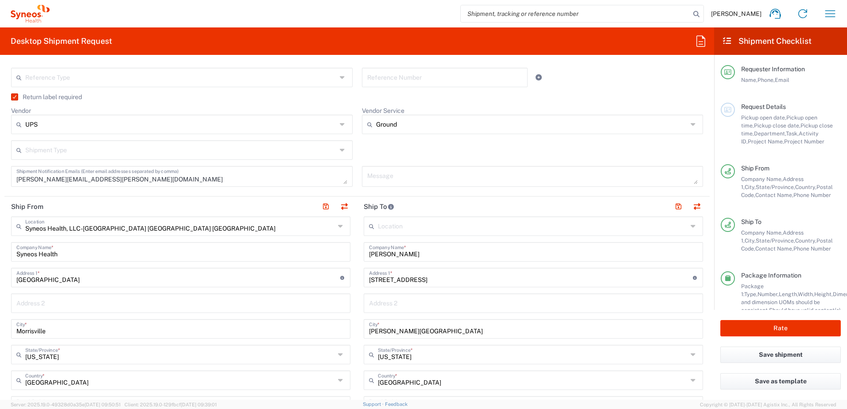
scroll to position [133, 0]
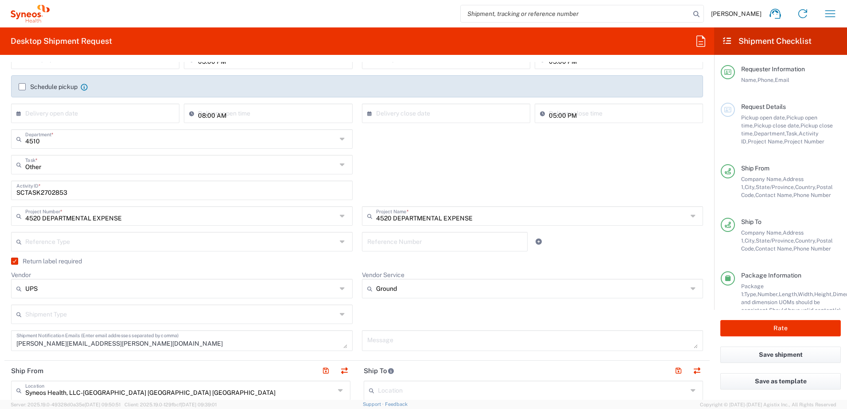
type input "[EMAIL_ADDRESS][DOMAIN_NAME]"
click at [31, 190] on input "SCTASK2702853" at bounding box center [181, 189] width 331 height 15
paste input "15467"
type input "SCTASK2715467"
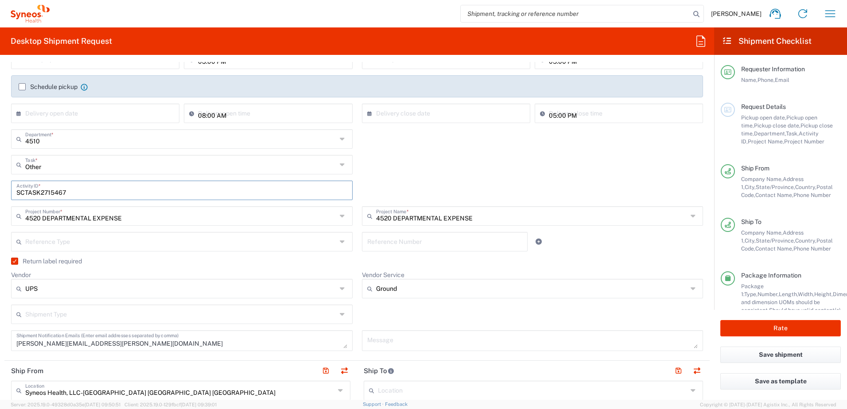
click at [471, 173] on div "Other Task * Other Break/Fix Inventory Transfer New Hire Refresh" at bounding box center [357, 168] width 701 height 26
click at [411, 290] on input "Vendor Service" at bounding box center [531, 289] width 311 height 14
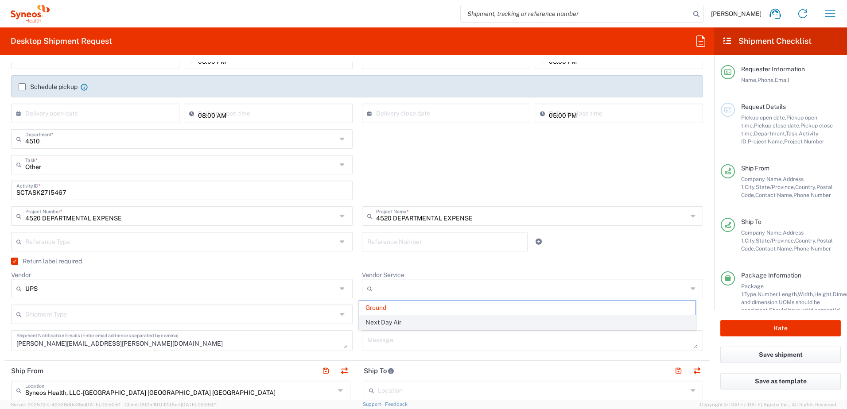
click at [406, 322] on span "Next Day Air" at bounding box center [527, 323] width 336 height 14
type input "Next Day Air"
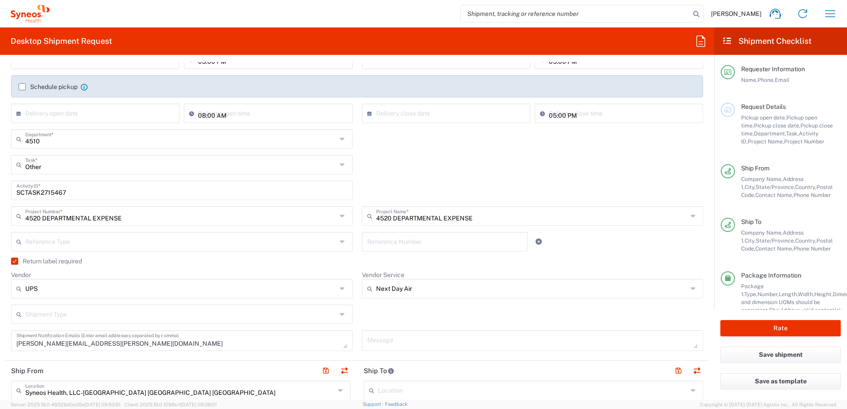
click at [427, 305] on div "Shipment Type Batch Regular" at bounding box center [357, 318] width 701 height 26
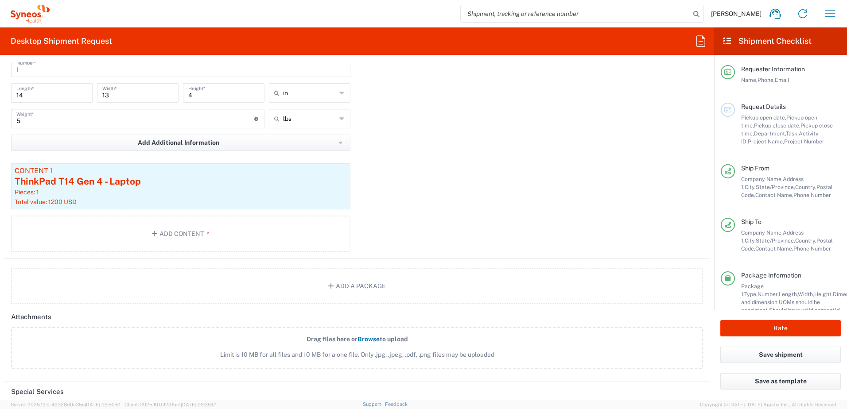
scroll to position [930, 0]
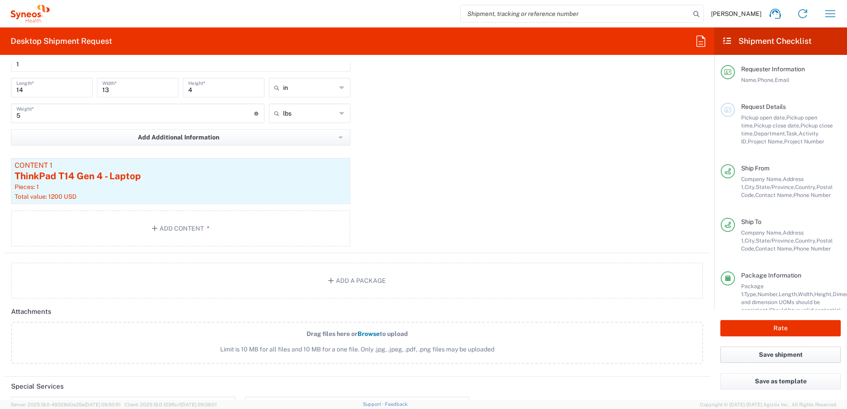
click at [787, 355] on button "Save shipment" at bounding box center [780, 355] width 120 height 16
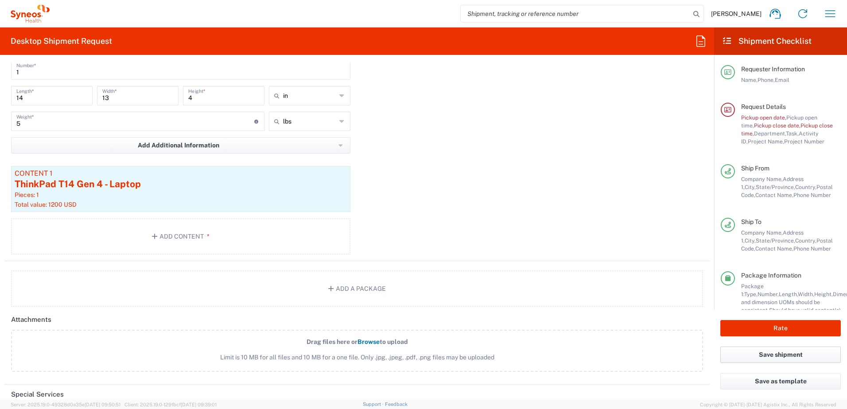
scroll to position [938, 0]
